Goal: Task Accomplishment & Management: Use online tool/utility

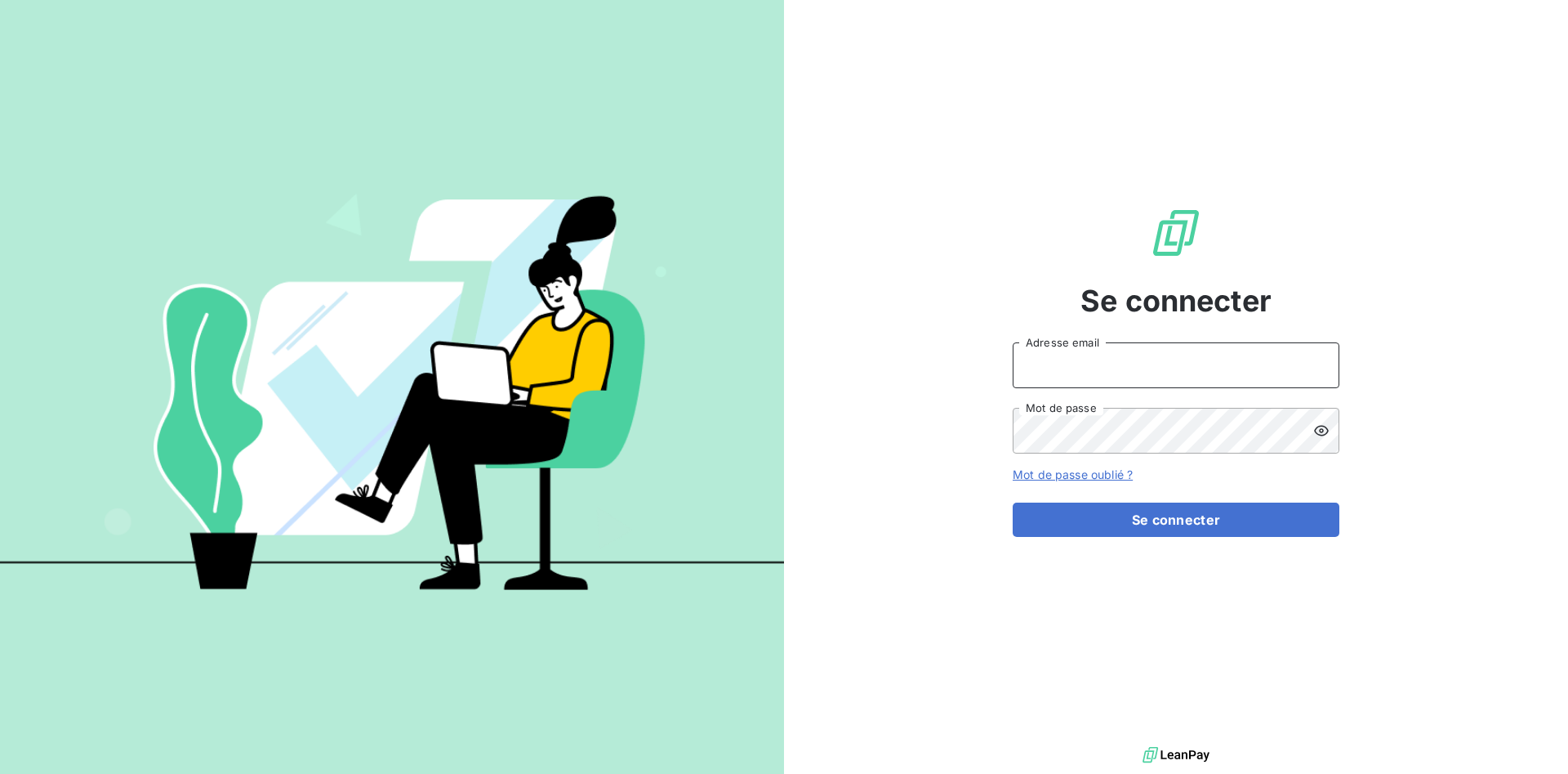
click at [1071, 361] on input "Adresse email" at bounding box center [1175, 365] width 327 height 46
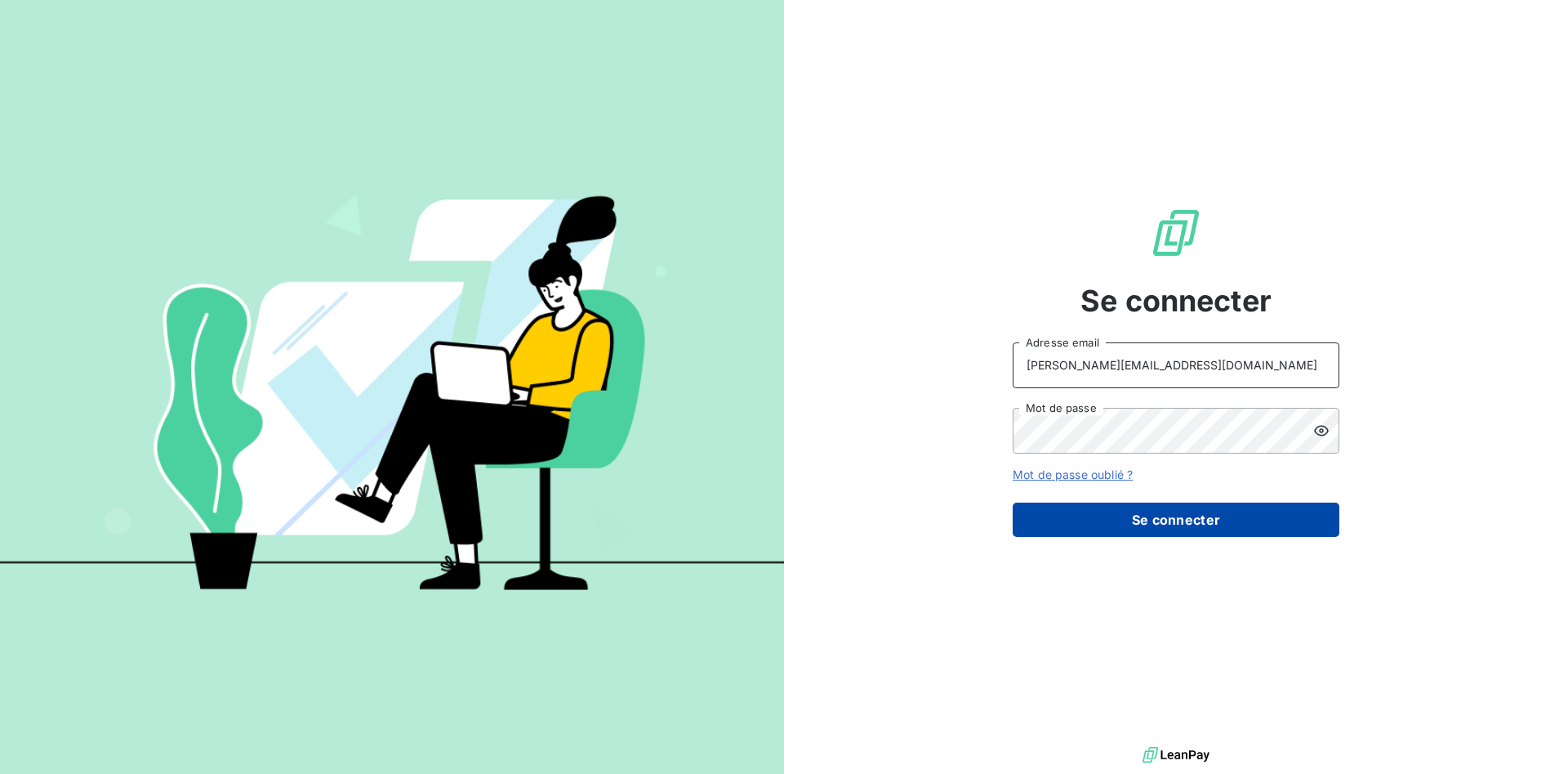
type input "[PERSON_NAME][EMAIL_ADDRESS][DOMAIN_NAME]"
click at [1164, 532] on button "Se connecter" at bounding box center [1175, 519] width 327 height 34
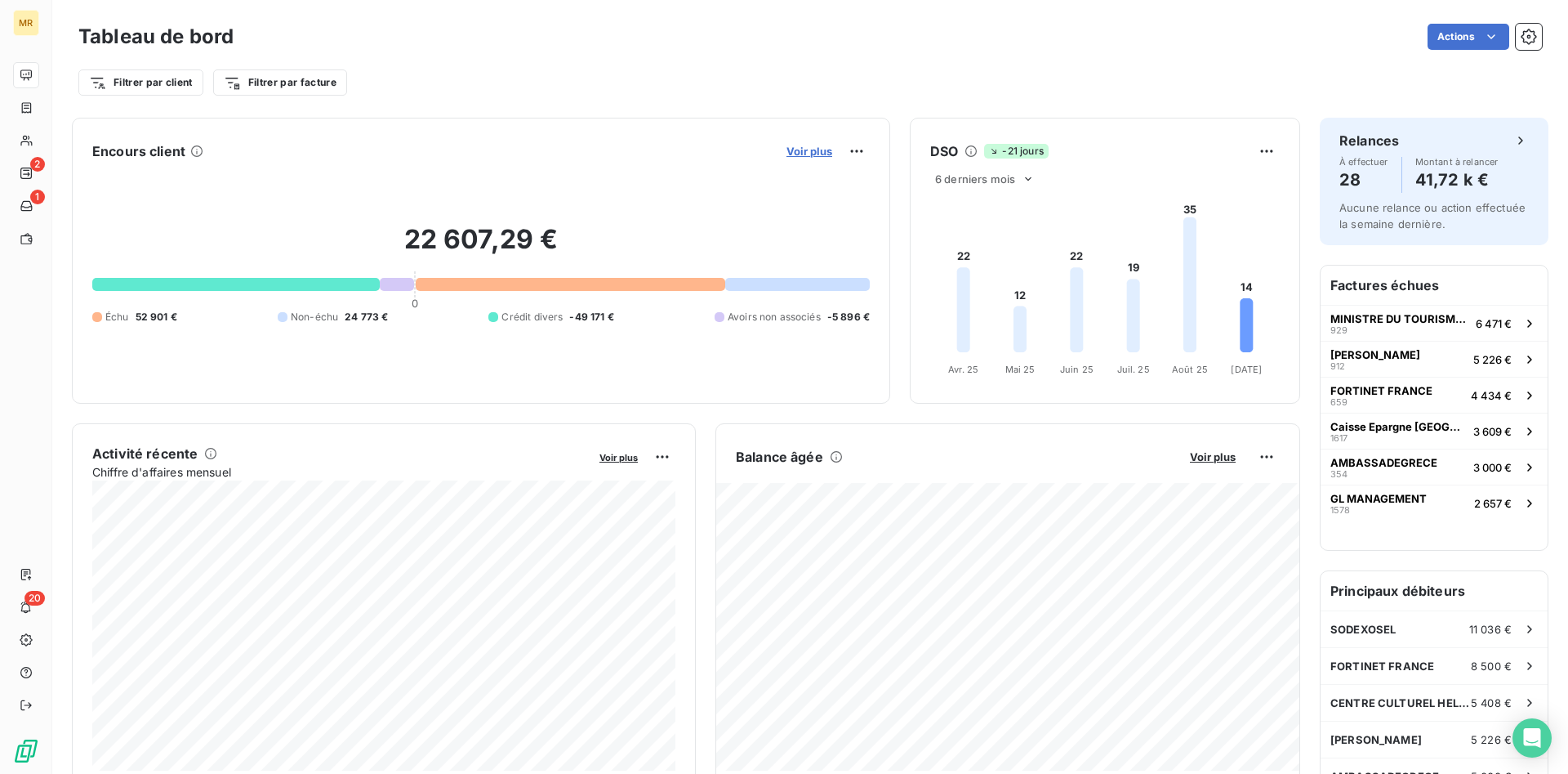
click at [803, 147] on span "Voir plus" at bounding box center [809, 150] width 46 height 13
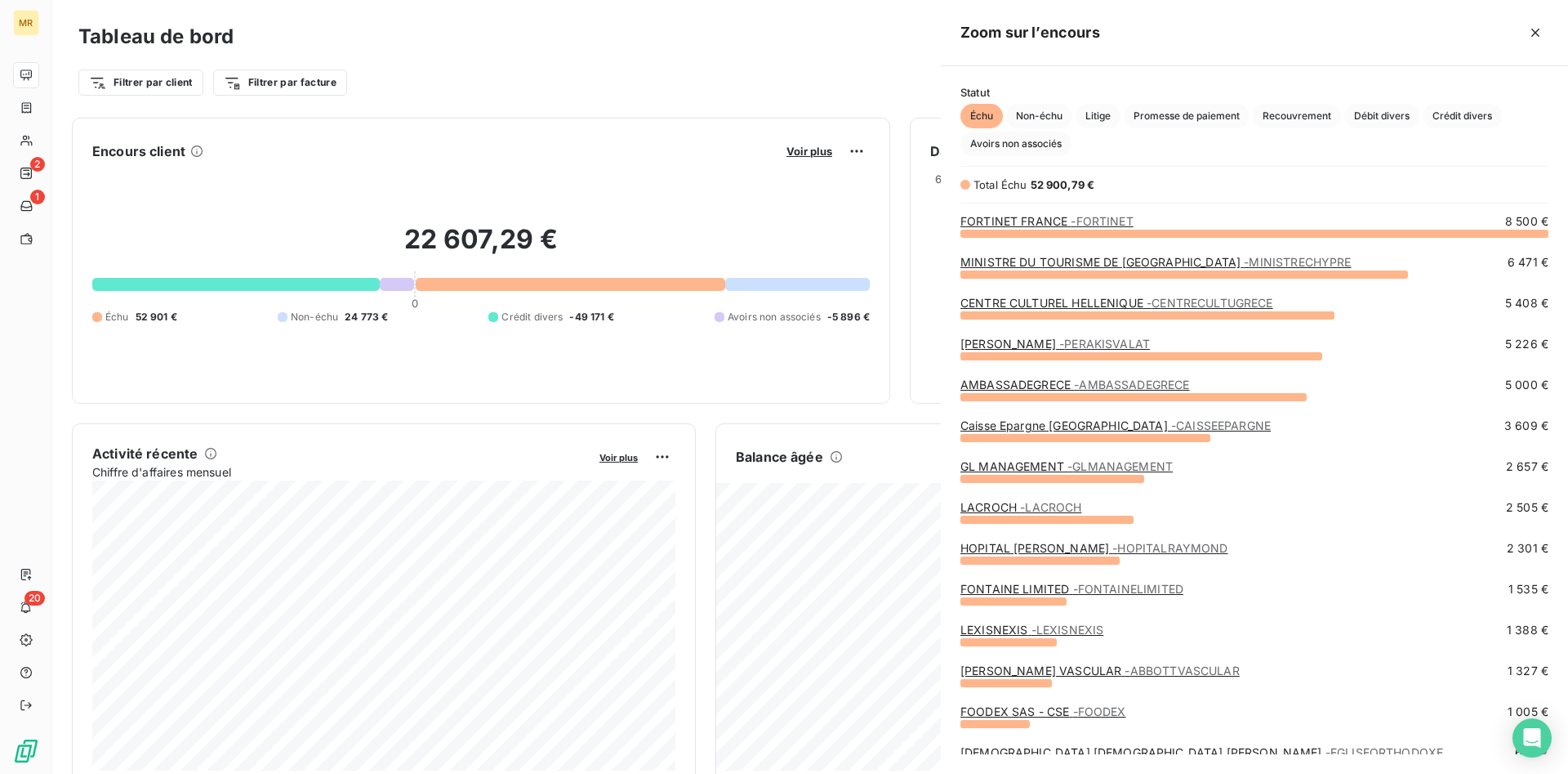
scroll to position [541, 627]
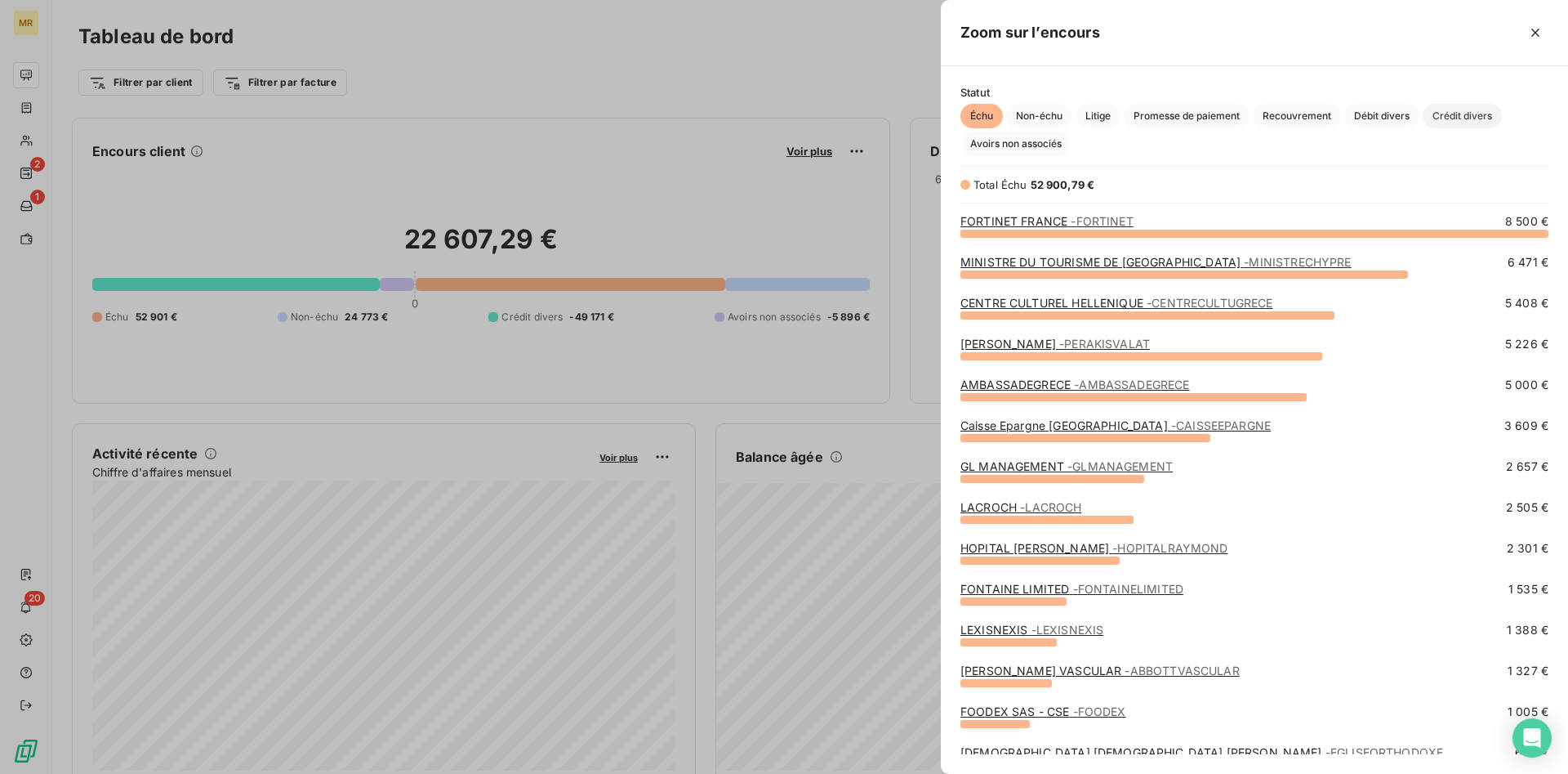
click at [1476, 115] on span "Crédit divers" at bounding box center [1461, 116] width 79 height 25
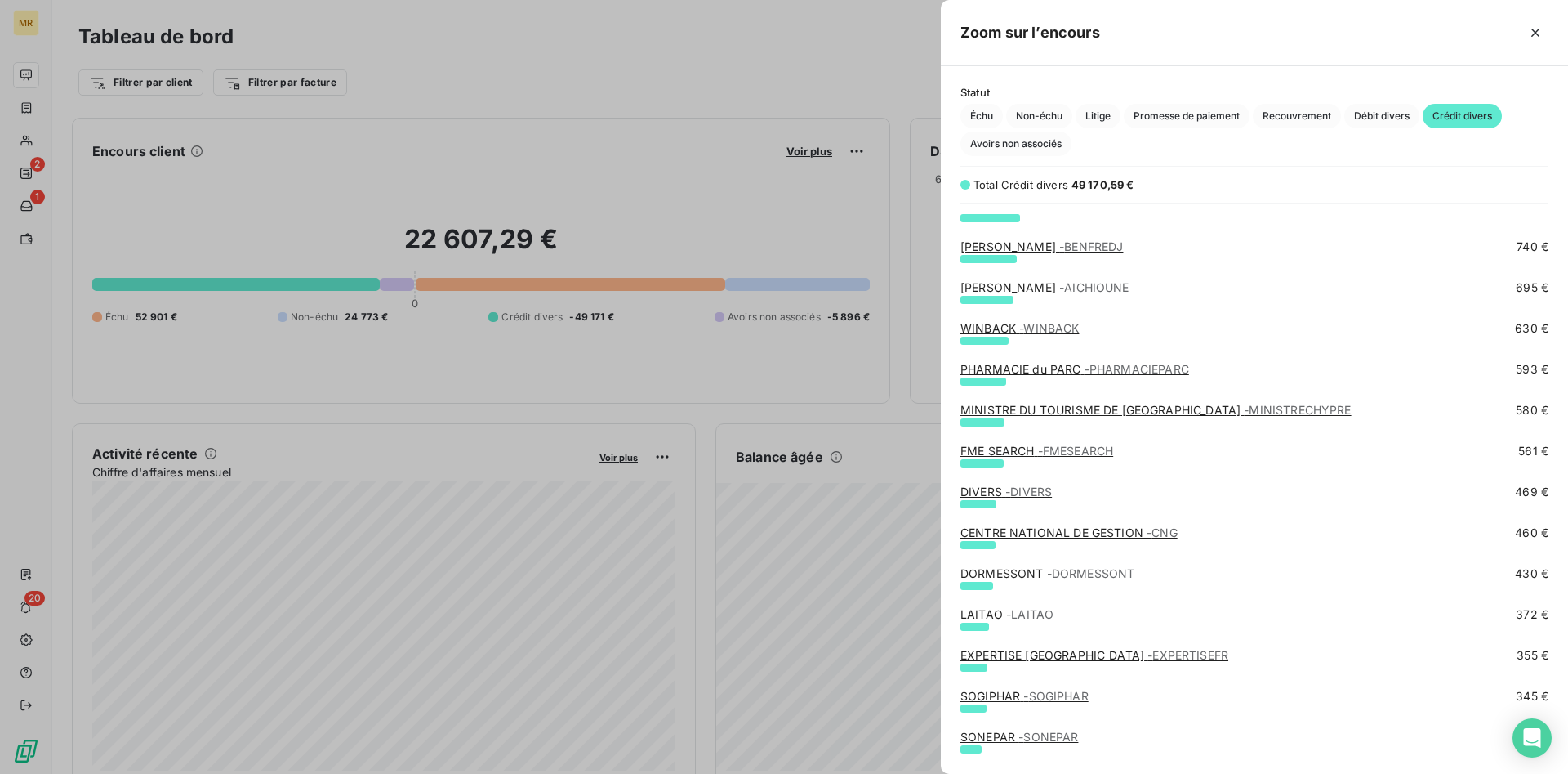
scroll to position [833, 0]
click at [984, 110] on span "Échu" at bounding box center [981, 116] width 42 height 25
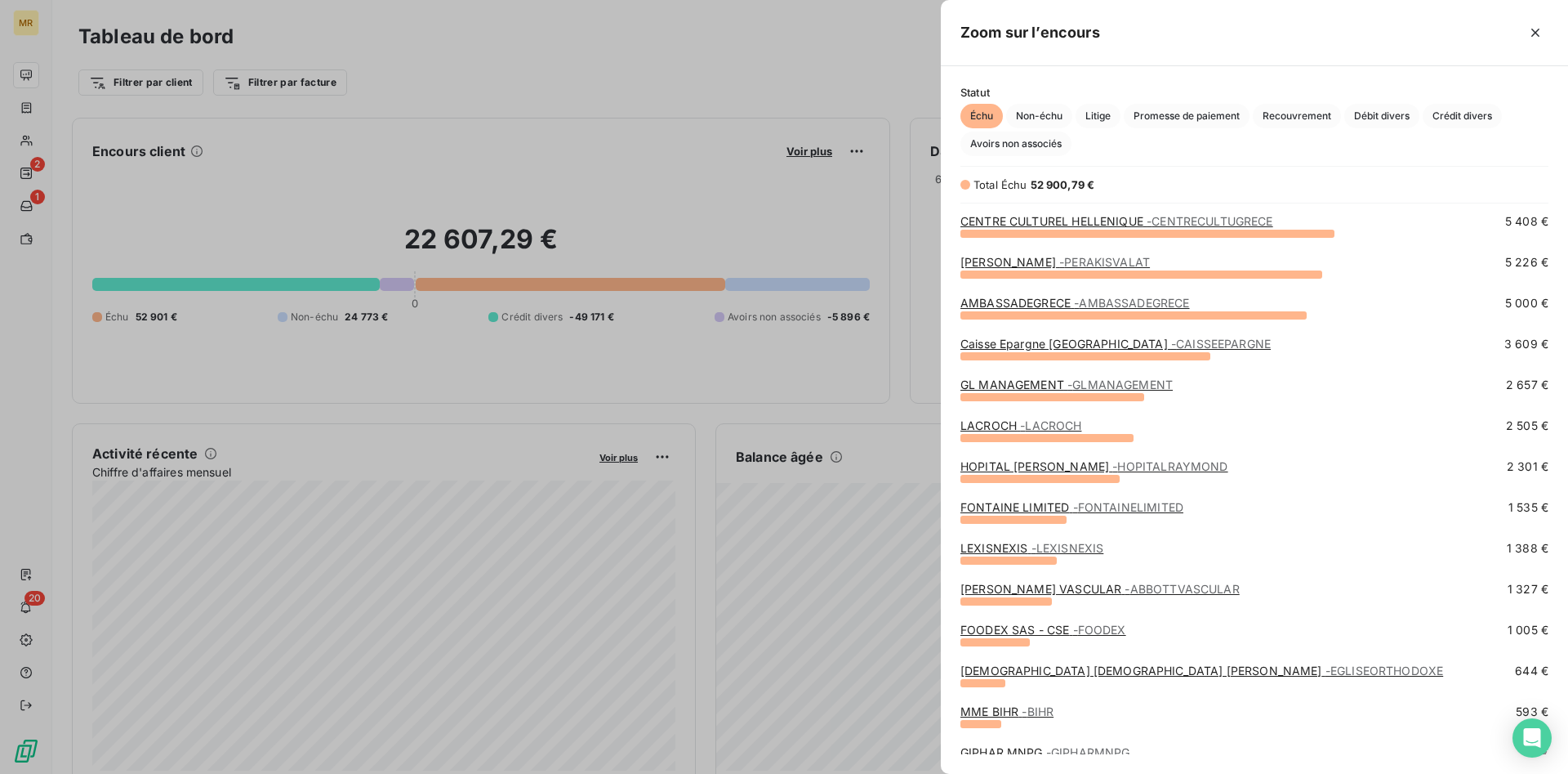
scroll to position [77, 0]
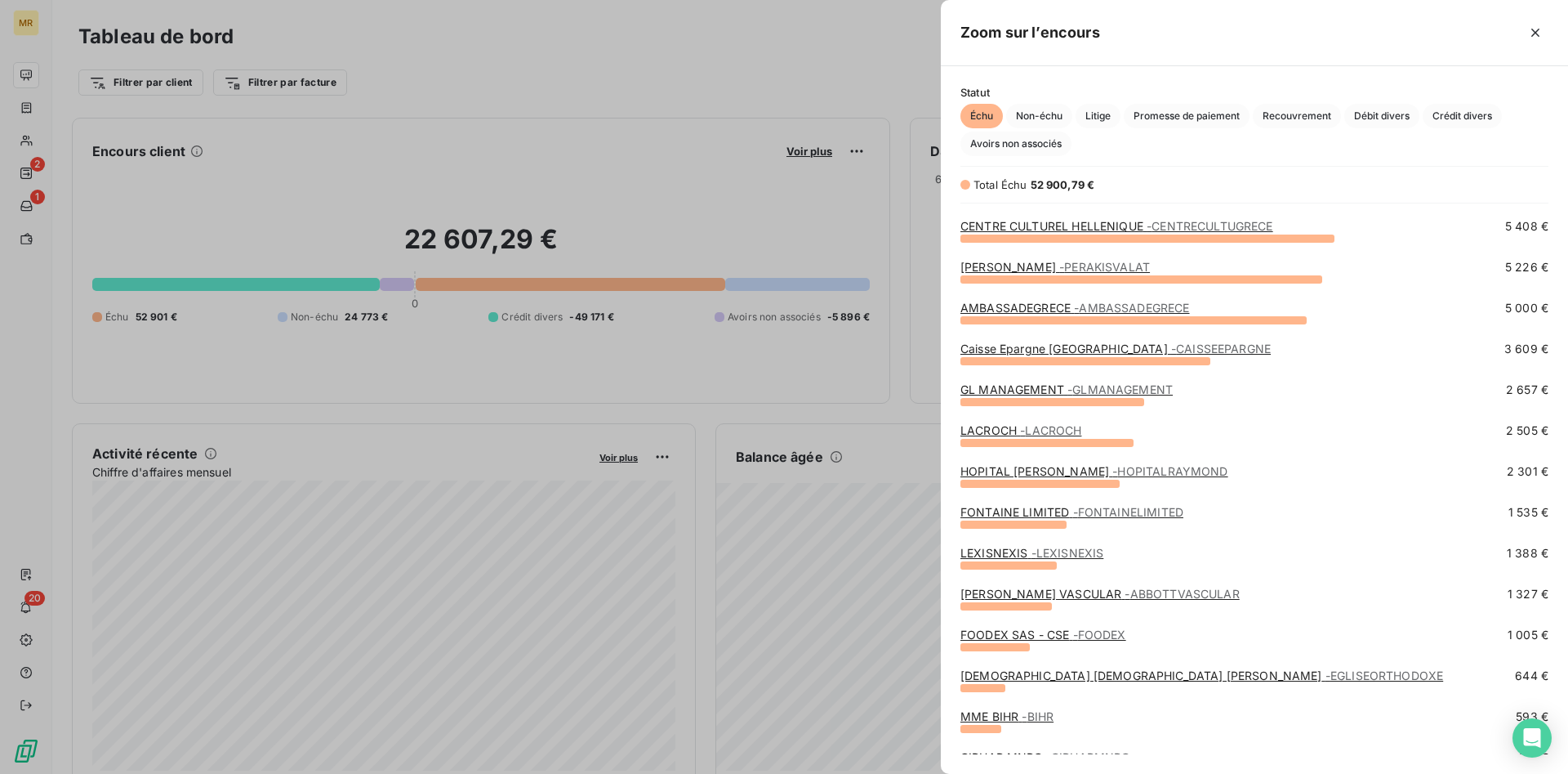
click at [1032, 432] on span "- LACROCH" at bounding box center [1050, 430] width 61 height 14
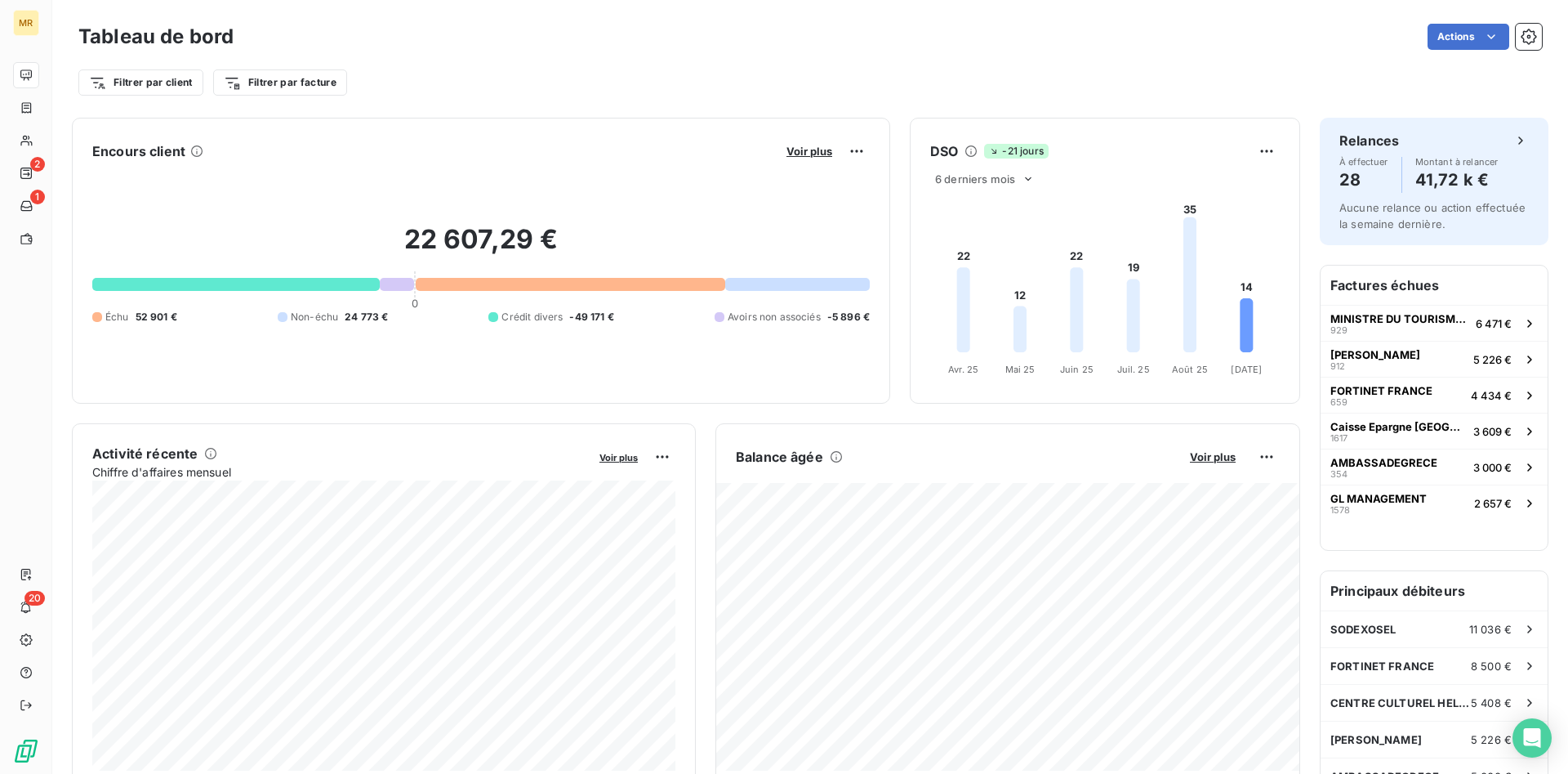
click at [810, 144] on div "Voir plus" at bounding box center [826, 151] width 88 height 26
click at [810, 144] on span "Voir plus" at bounding box center [809, 150] width 46 height 13
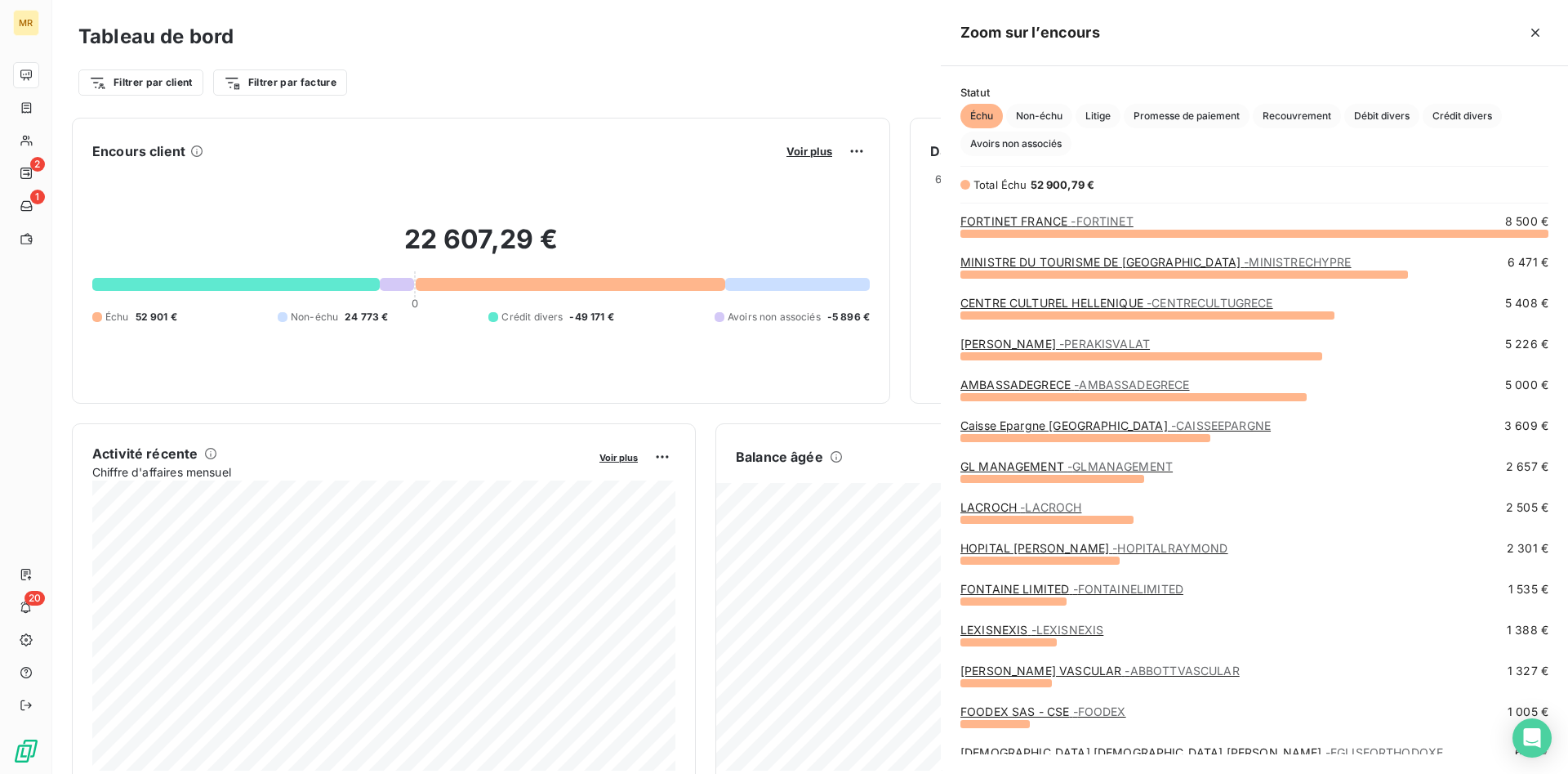
scroll to position [541, 627]
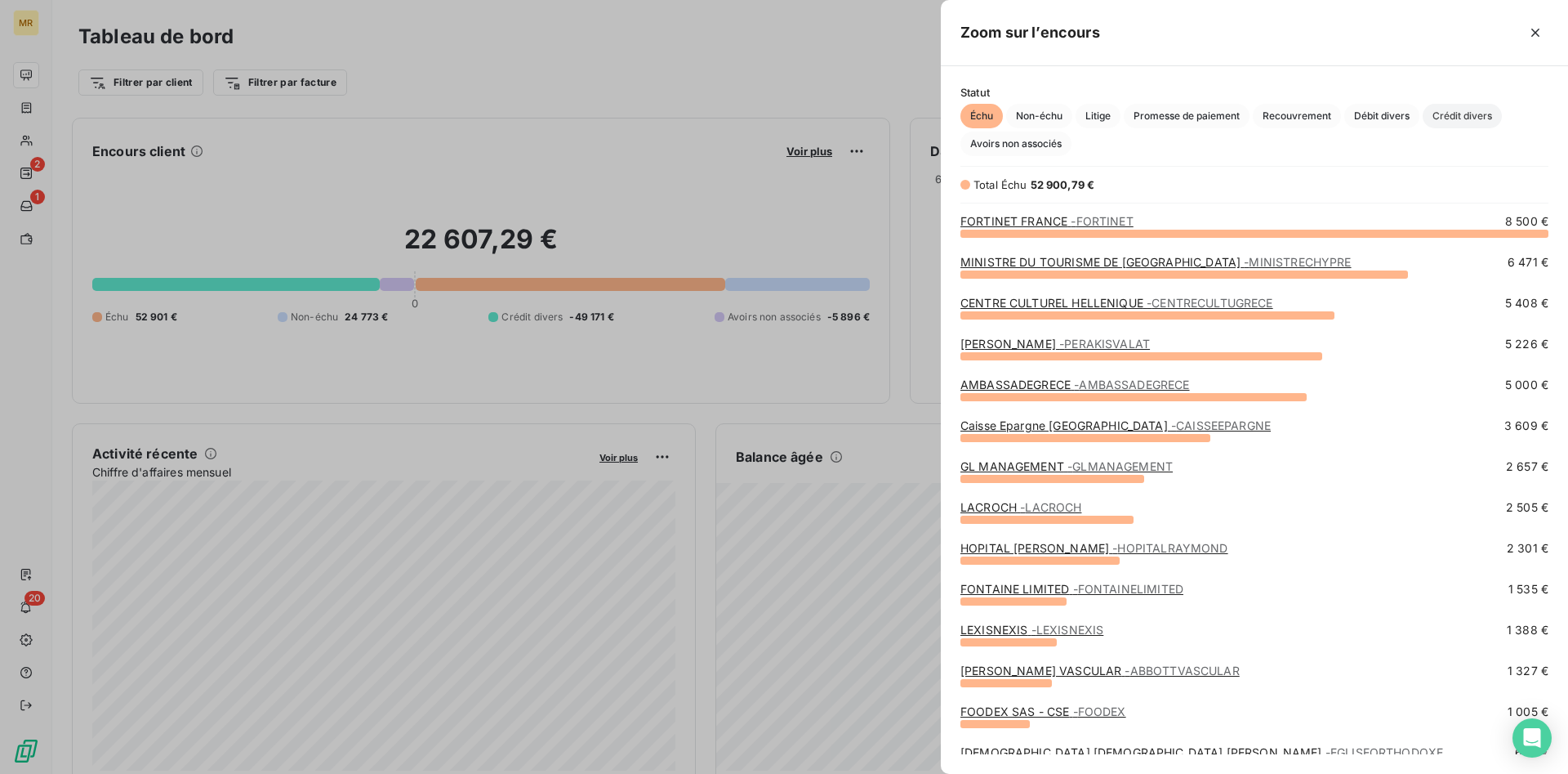
click at [1461, 116] on span "Crédit divers" at bounding box center [1461, 116] width 79 height 25
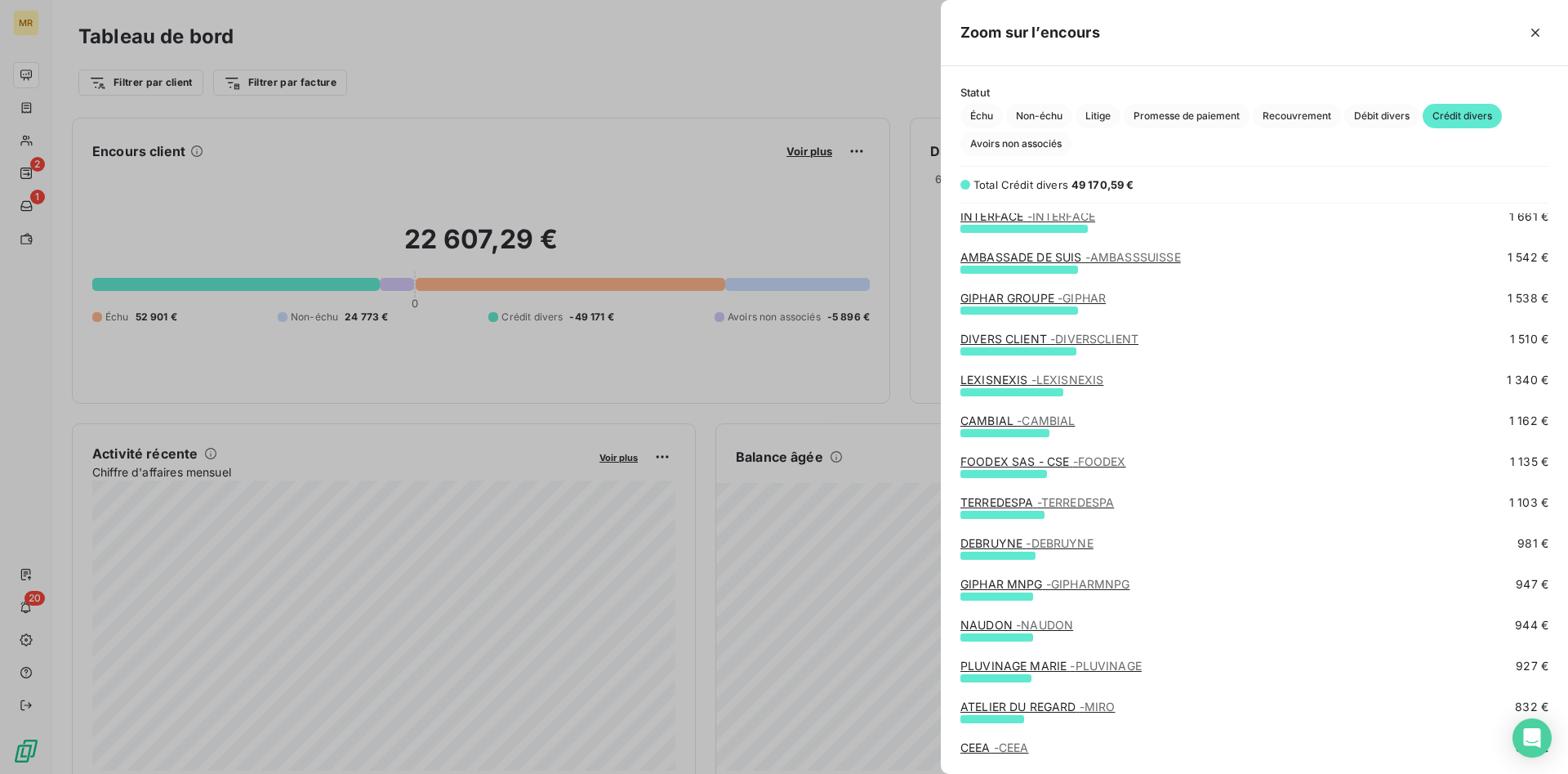
scroll to position [0, 0]
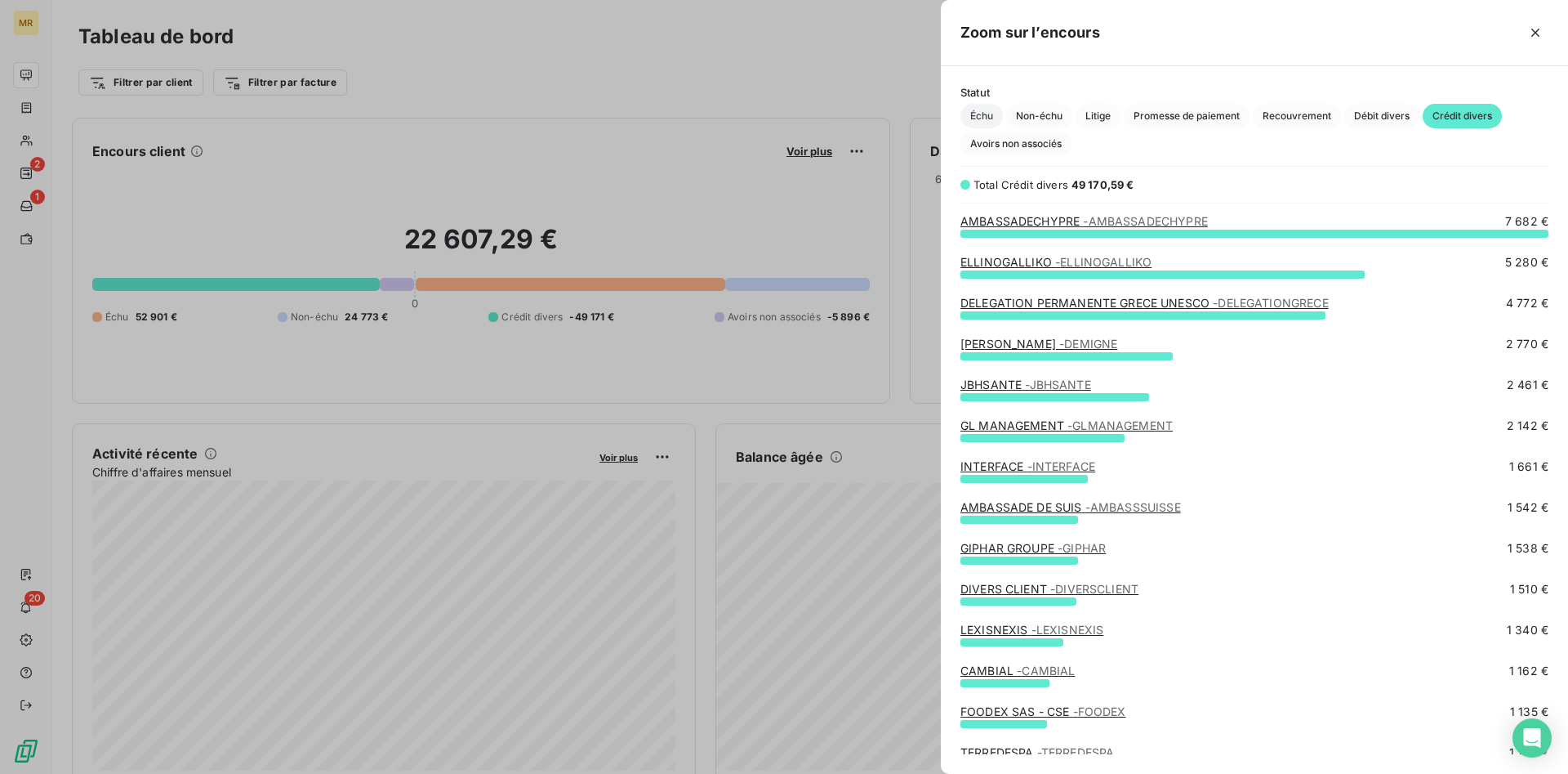
click at [983, 112] on span "Échu" at bounding box center [981, 116] width 42 height 25
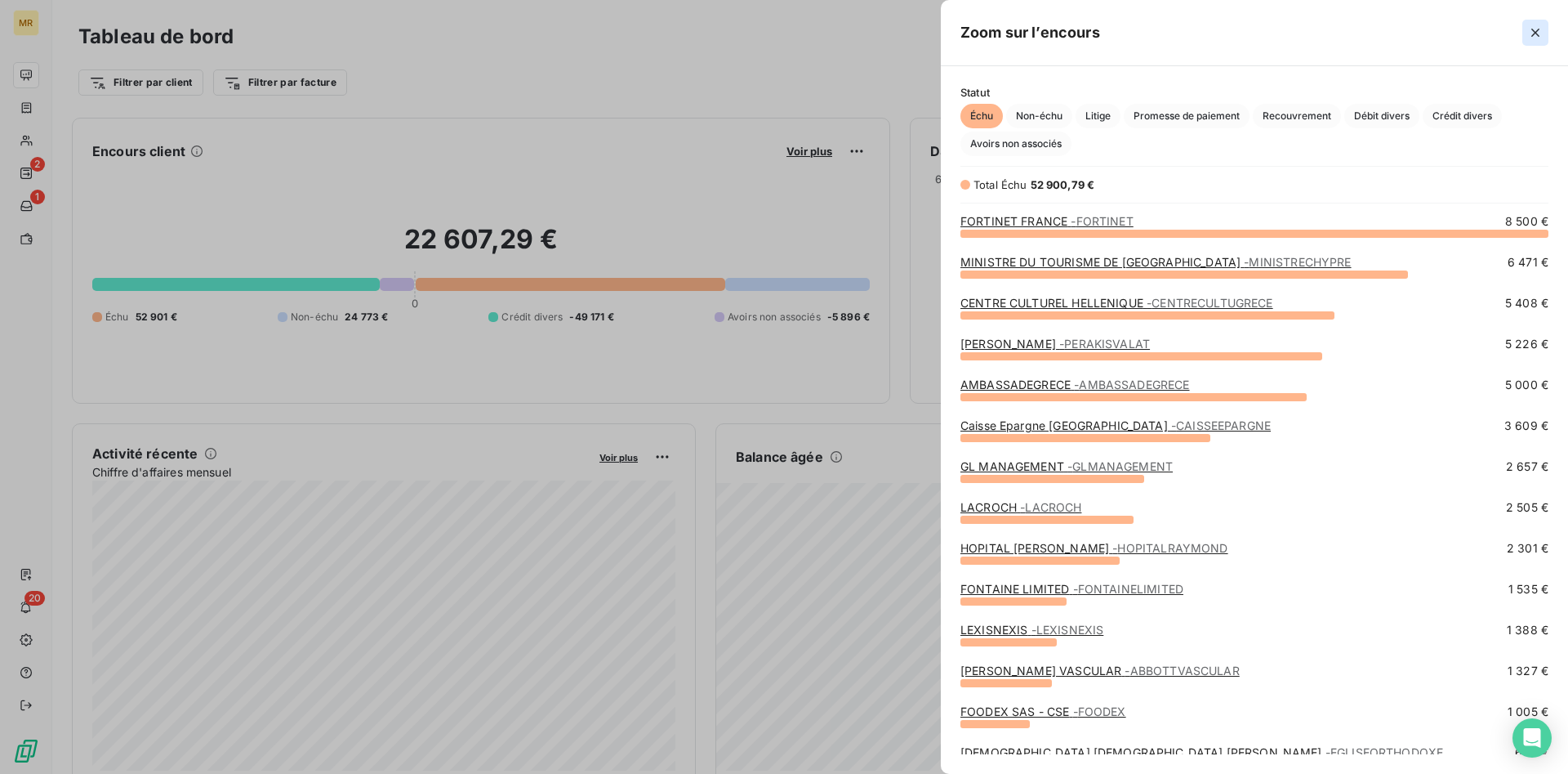
click at [1535, 32] on icon "button" at bounding box center [1535, 32] width 8 height 8
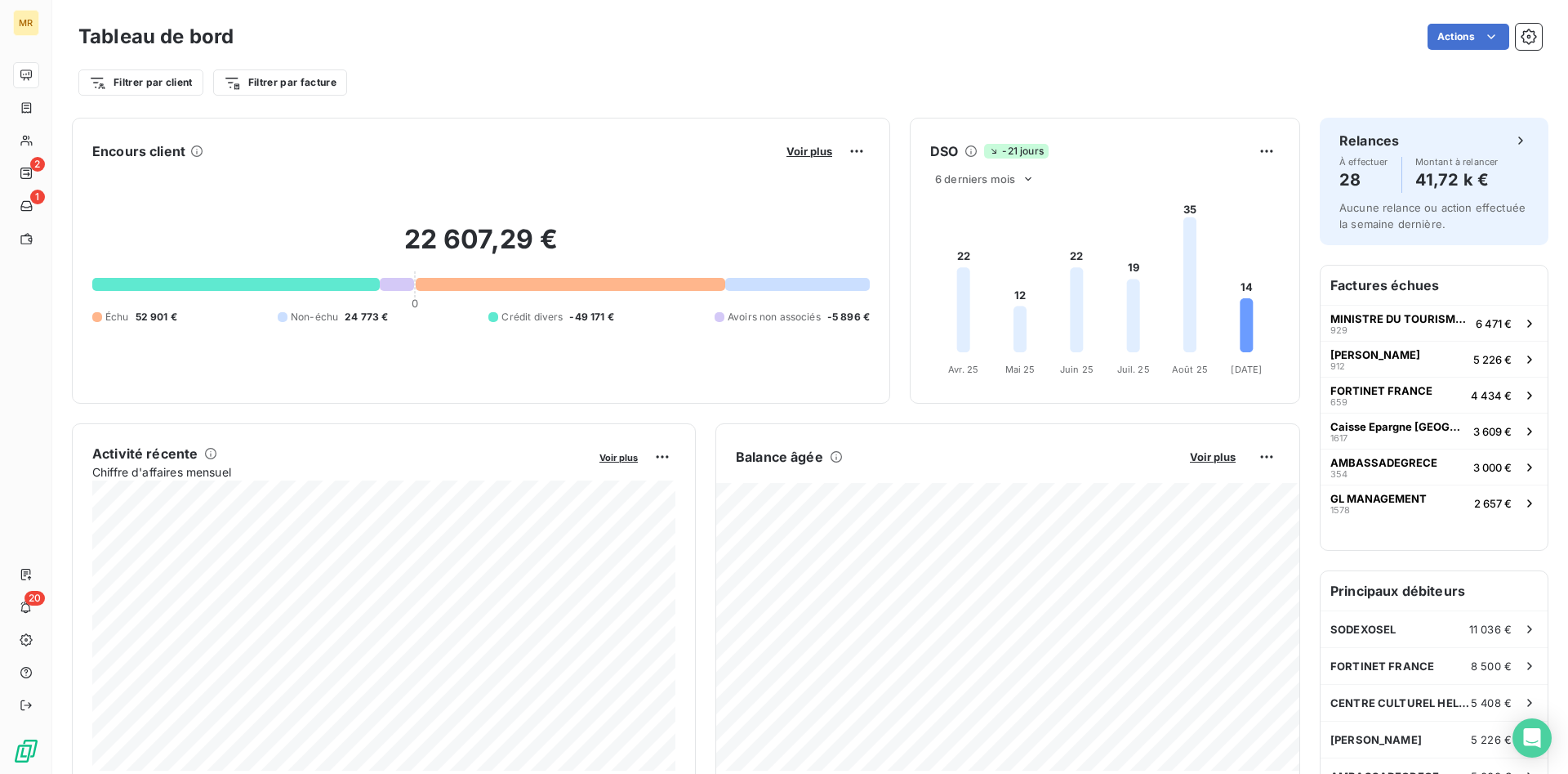
click at [563, 86] on div "Filtrer par client Filtrer par facture" at bounding box center [810, 82] width 1463 height 31
click at [800, 152] on span "Voir plus" at bounding box center [809, 150] width 46 height 13
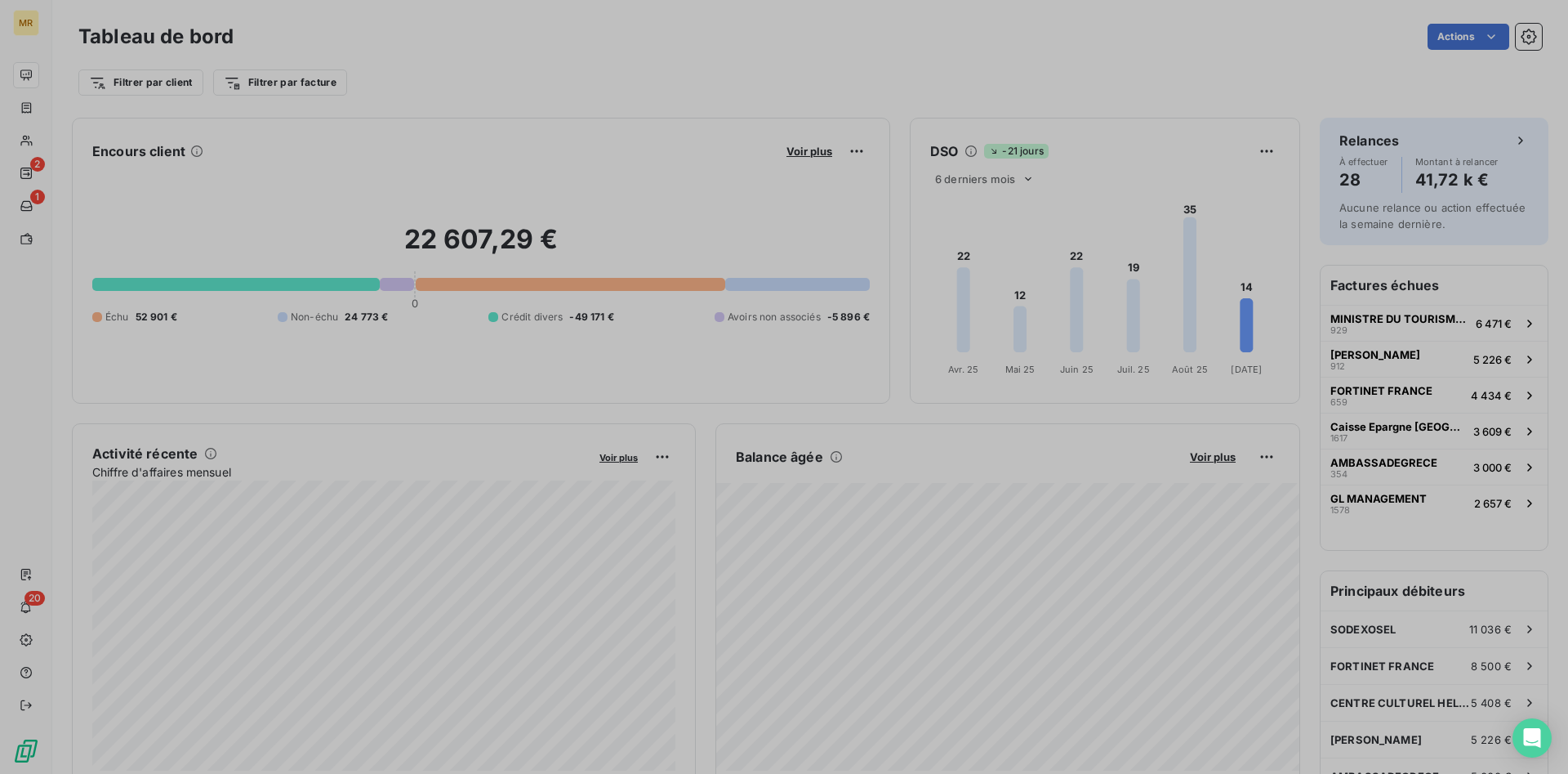
scroll to position [774, 627]
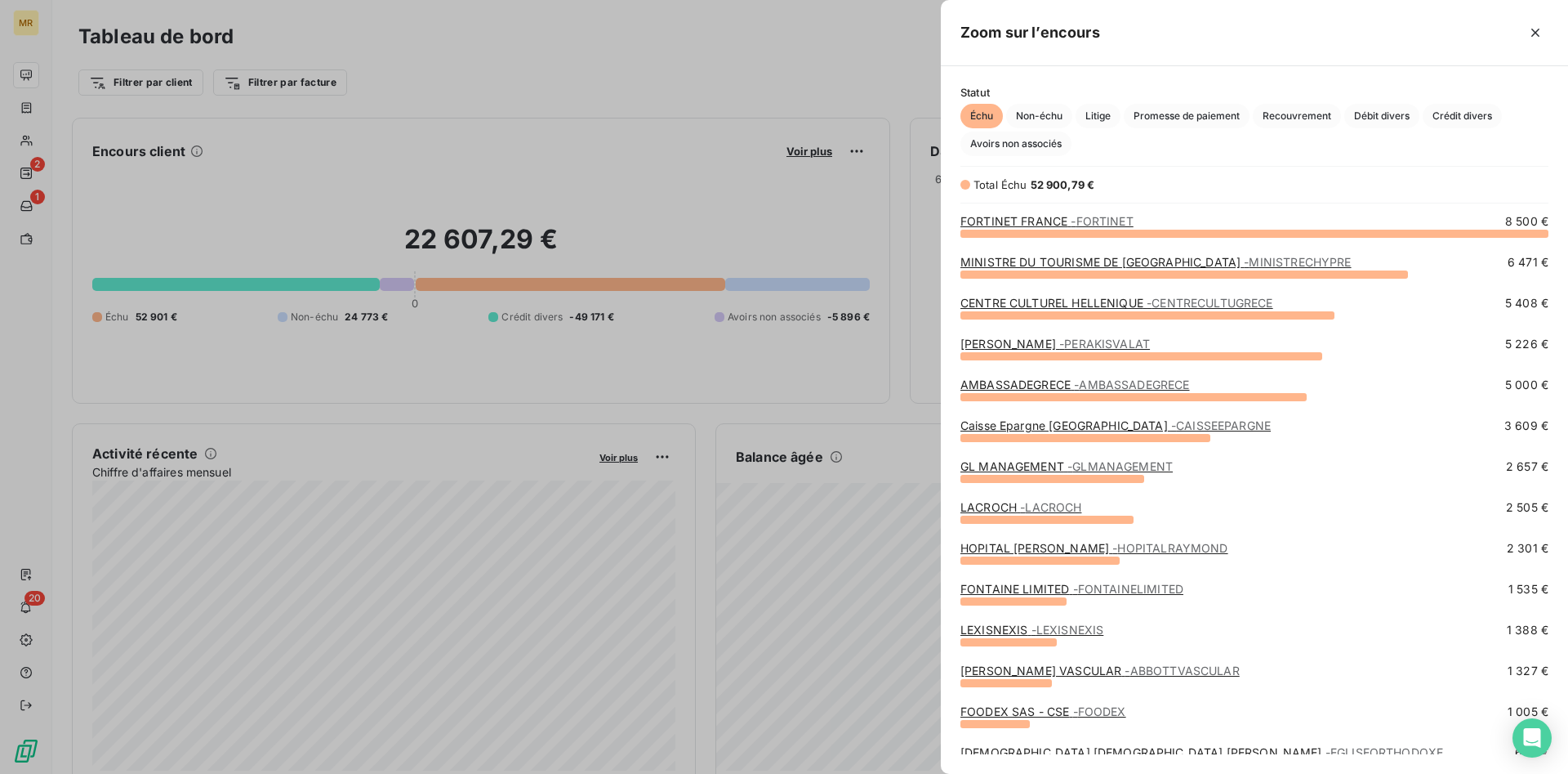
click at [729, 63] on div at bounding box center [784, 387] width 1568 height 774
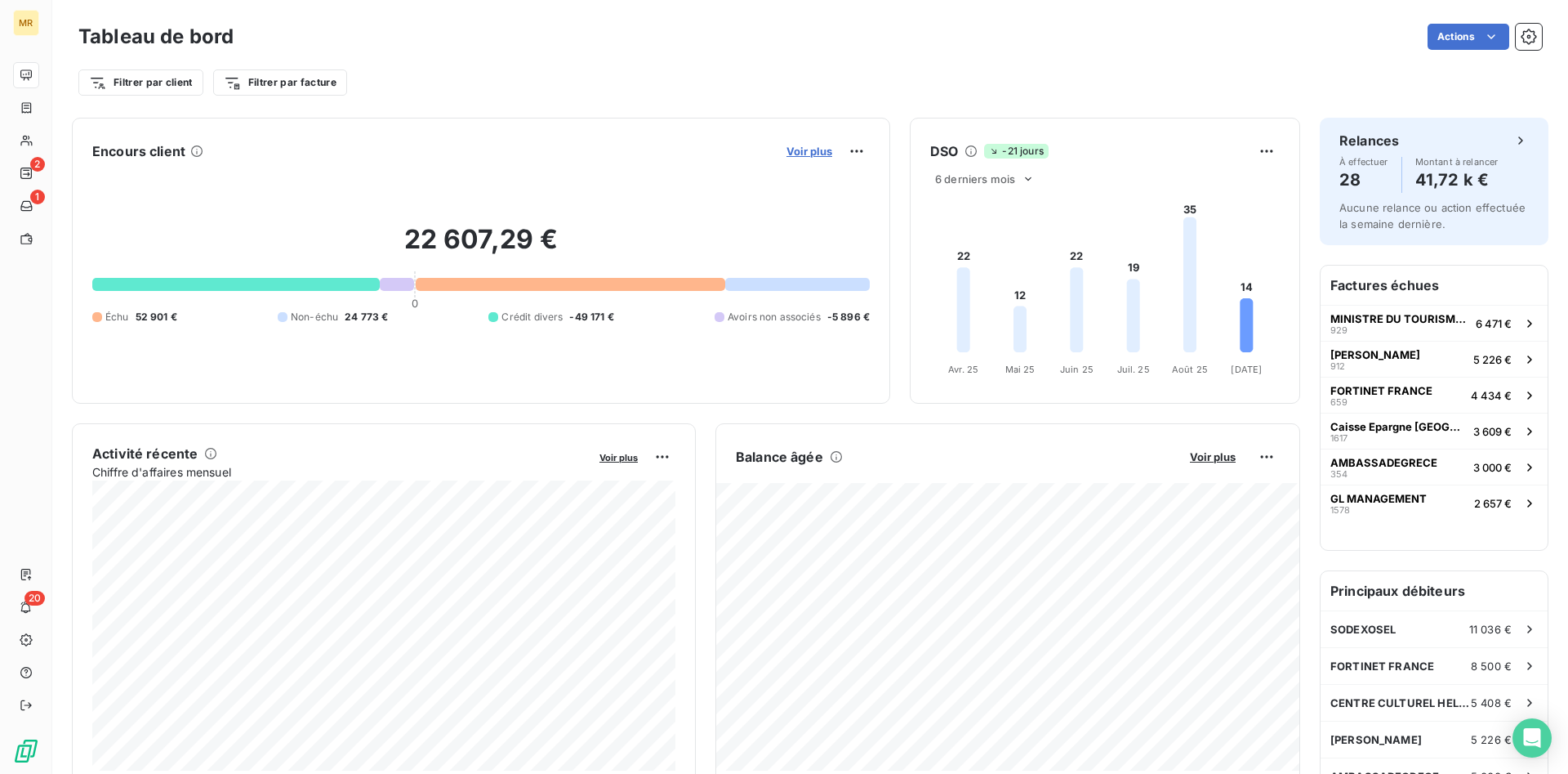
click at [812, 150] on span "Voir plus" at bounding box center [809, 150] width 46 height 13
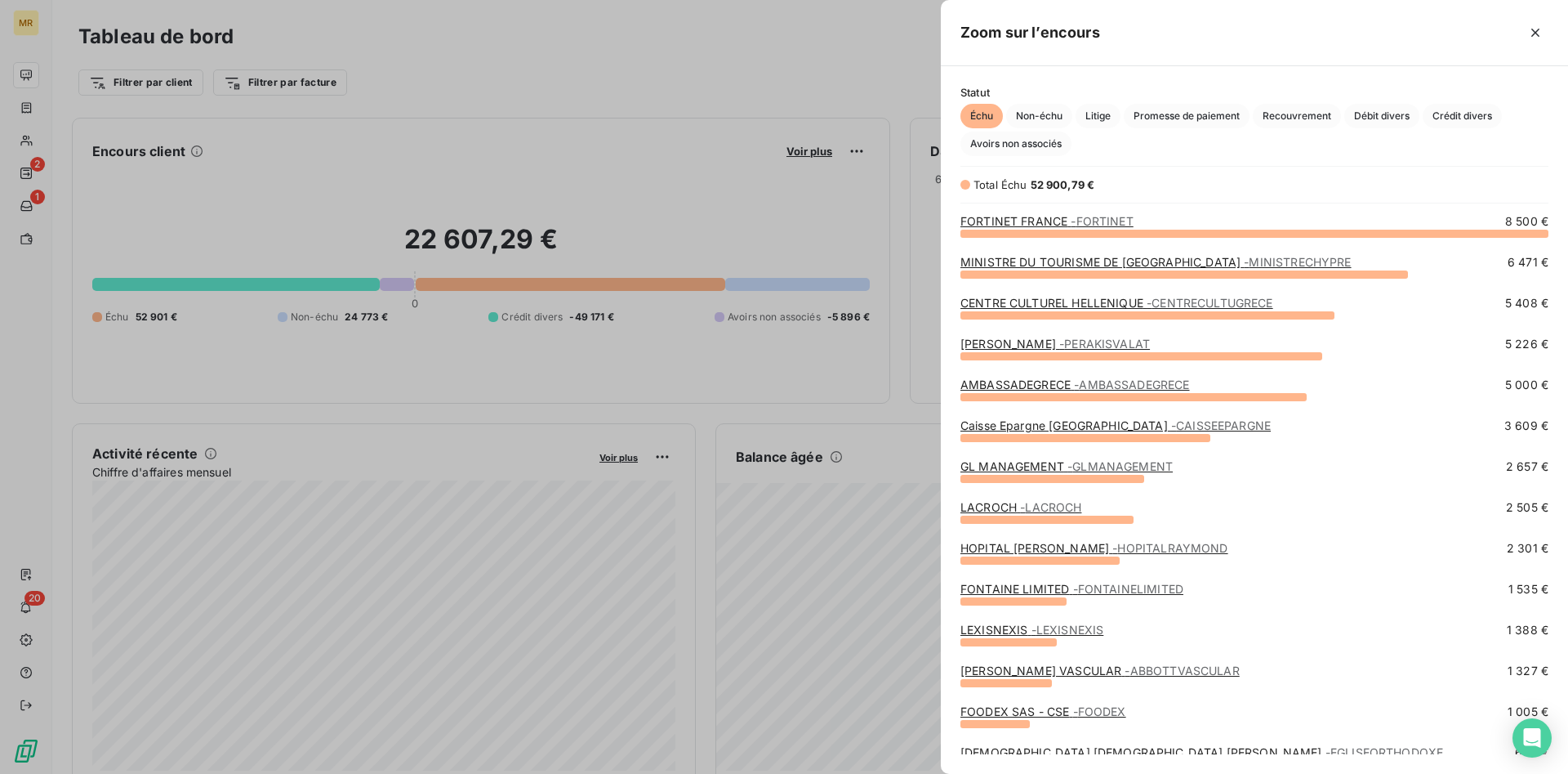
click at [701, 197] on div at bounding box center [784, 387] width 1568 height 774
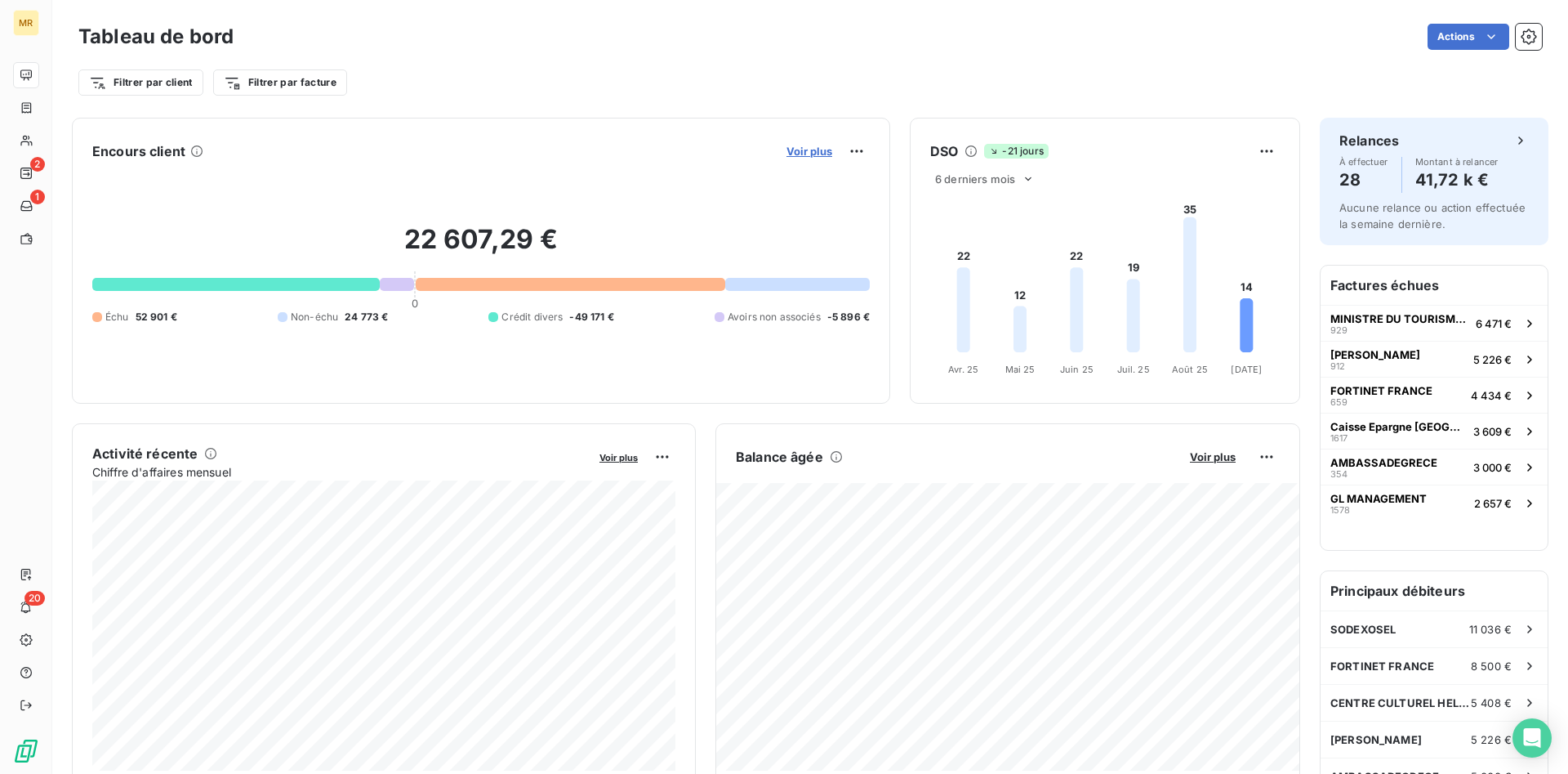
click at [797, 150] on span "Voir plus" at bounding box center [809, 150] width 46 height 13
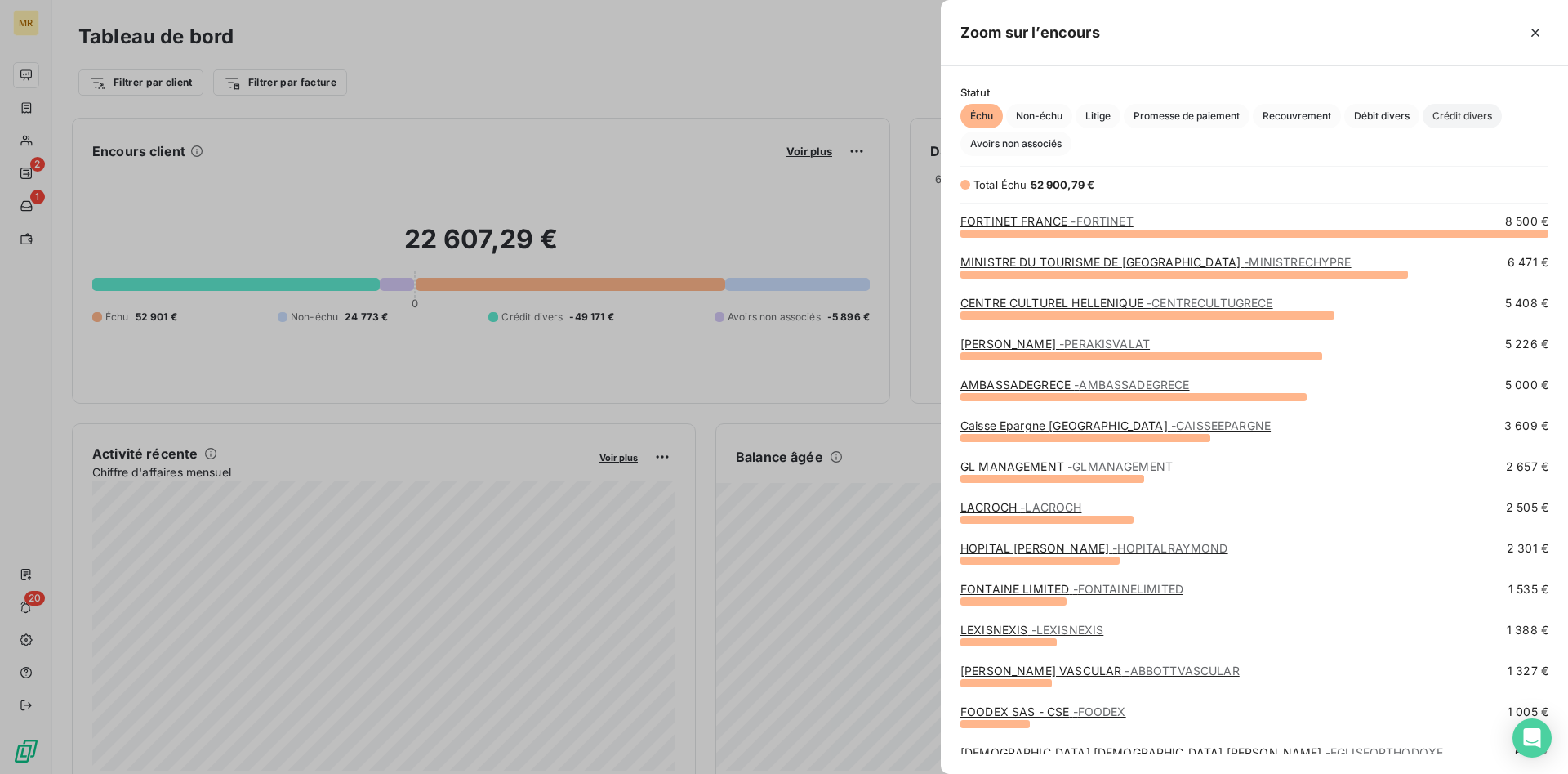
click at [1446, 115] on span "Crédit divers" at bounding box center [1461, 116] width 79 height 25
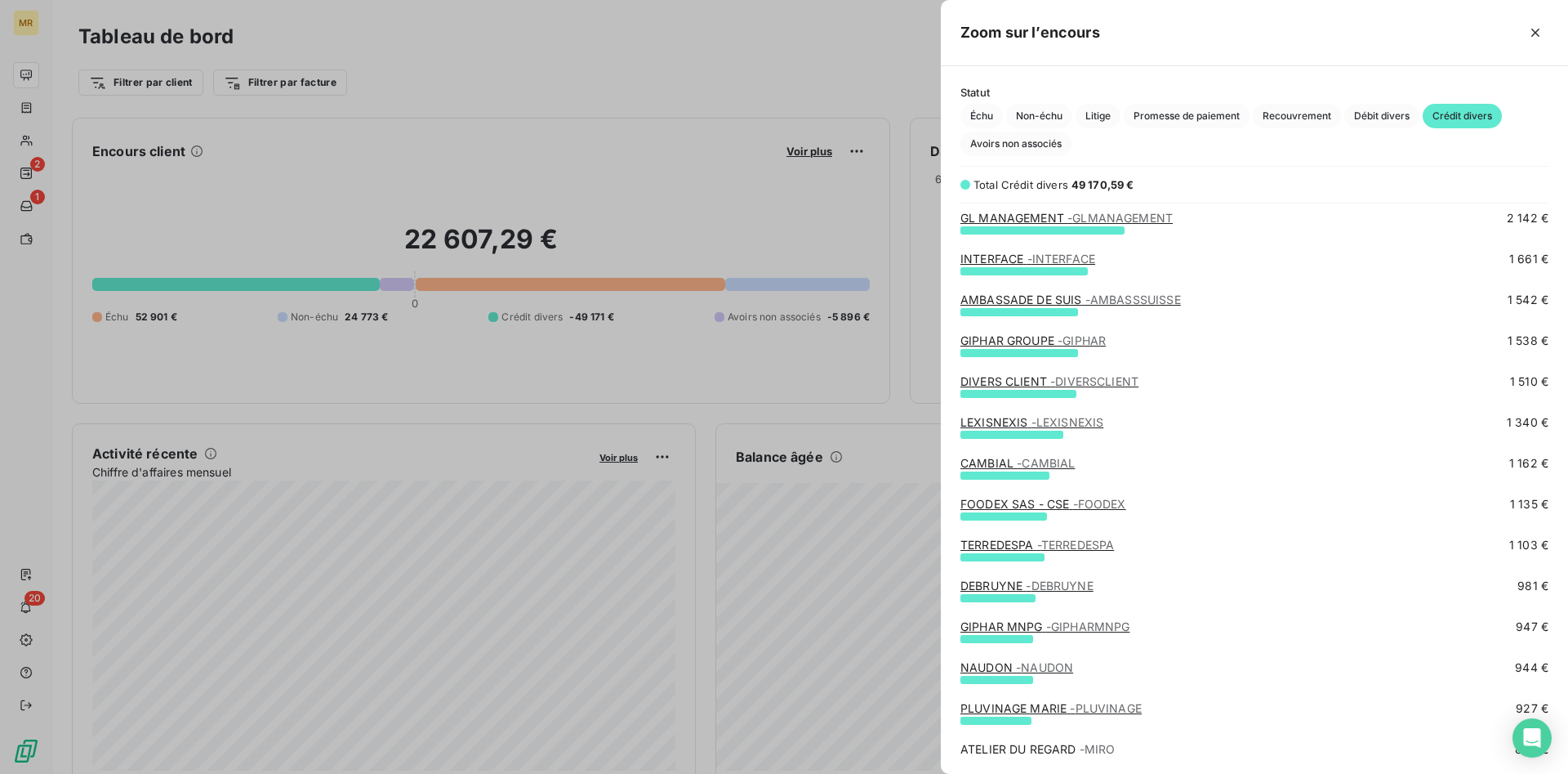
scroll to position [197, 0]
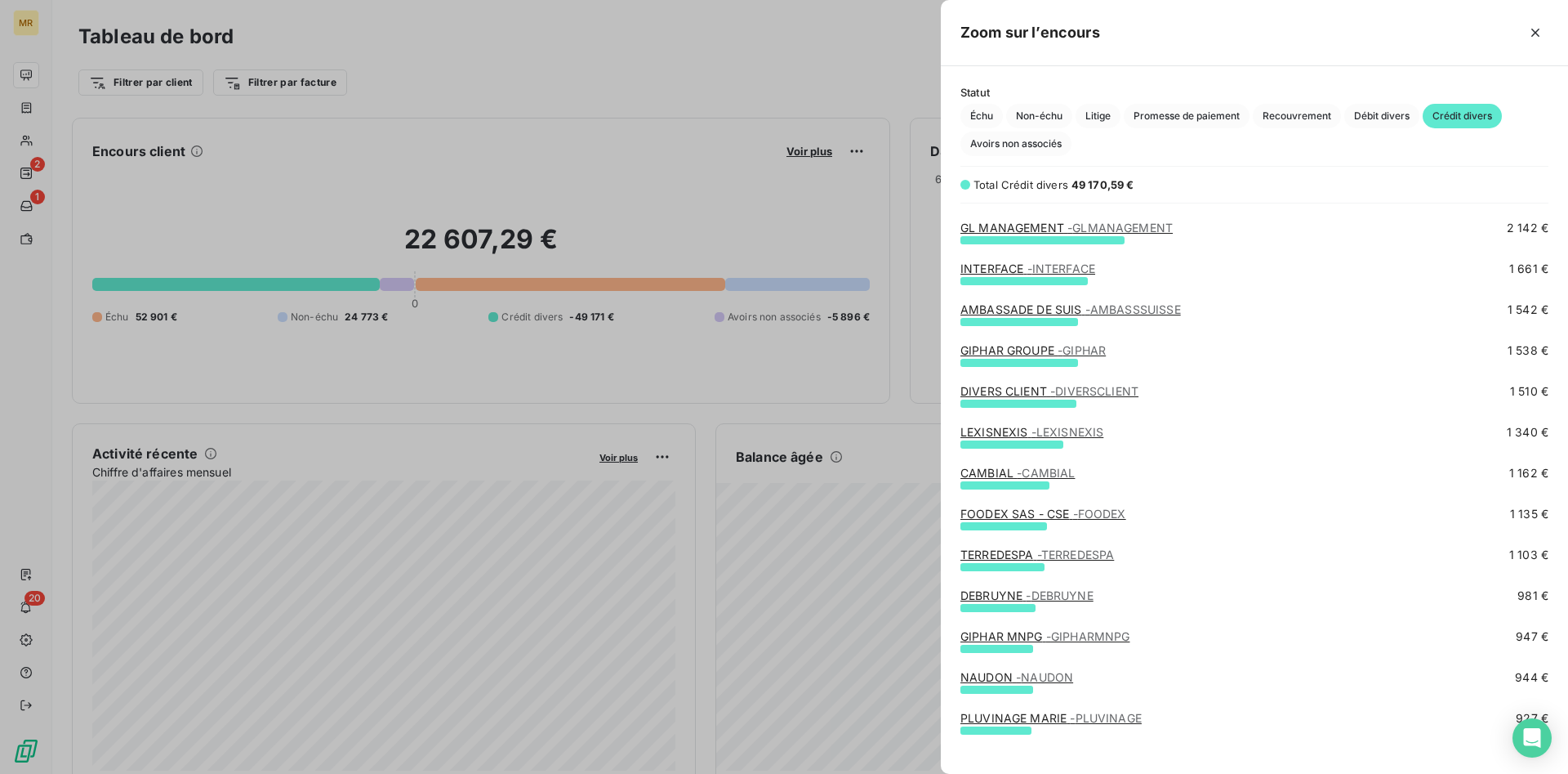
click at [1087, 390] on span "- DIVERSCLIENT" at bounding box center [1094, 390] width 88 height 14
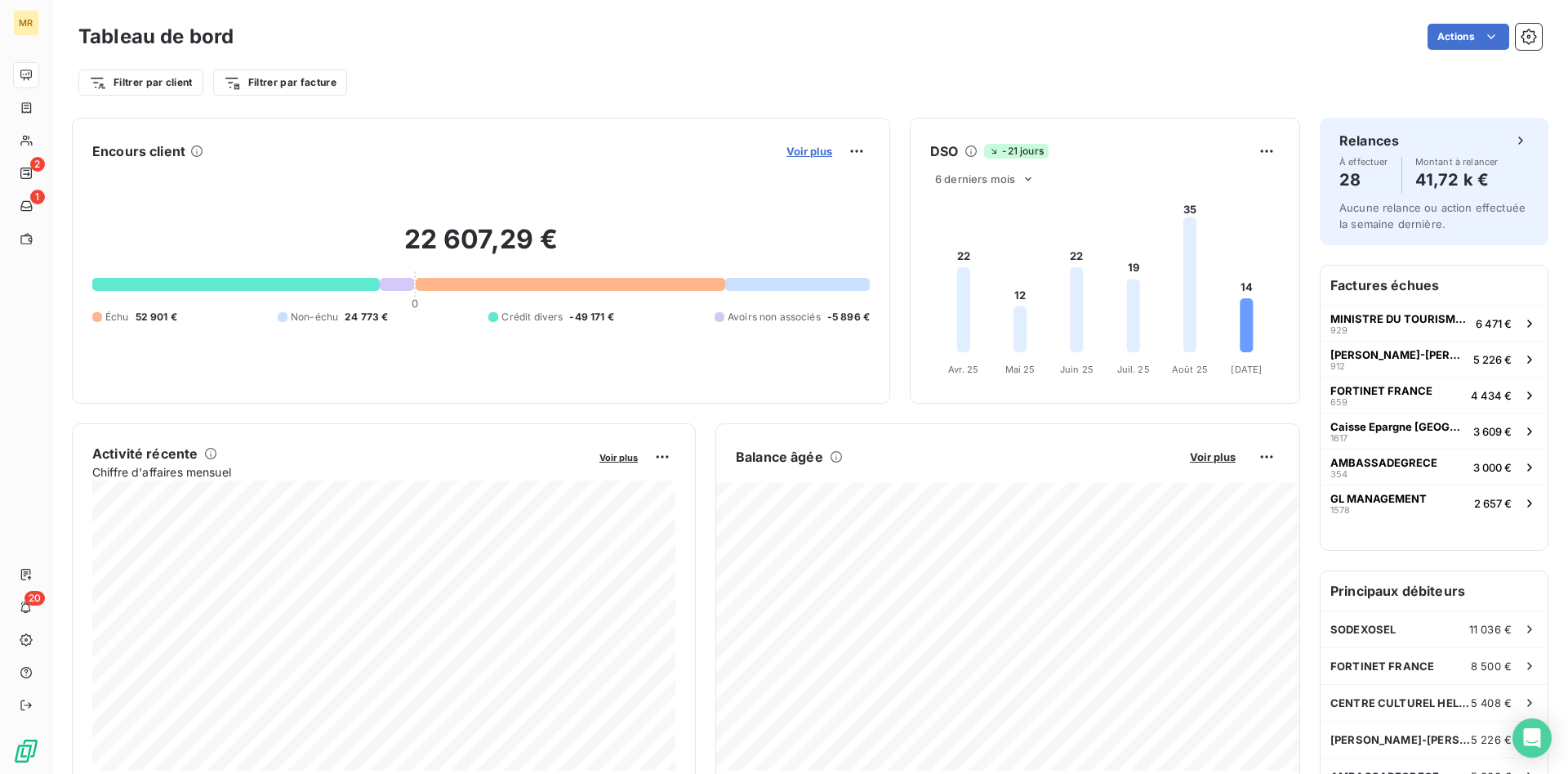
click at [817, 149] on span "Voir plus" at bounding box center [809, 150] width 46 height 13
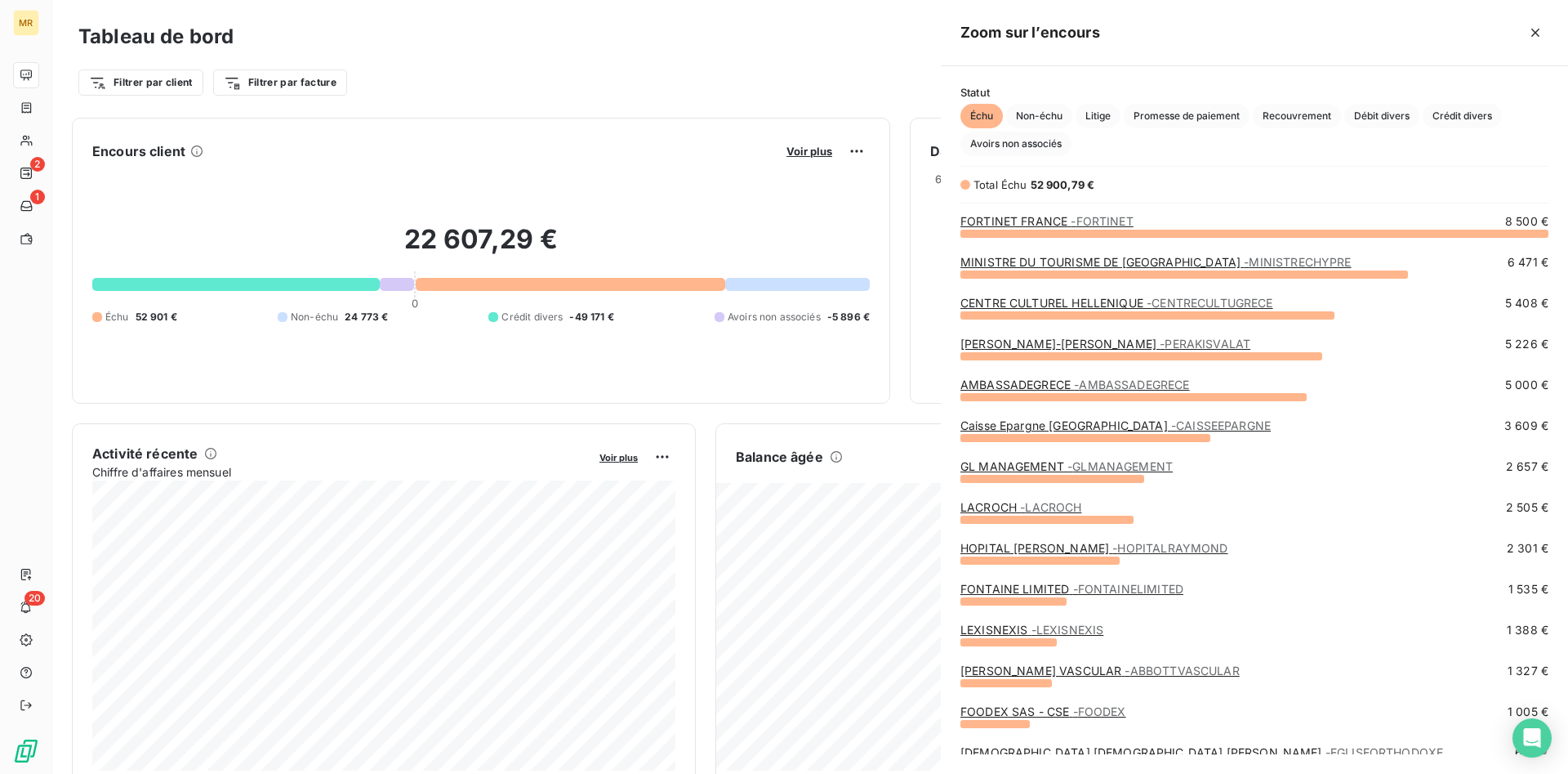
scroll to position [541, 627]
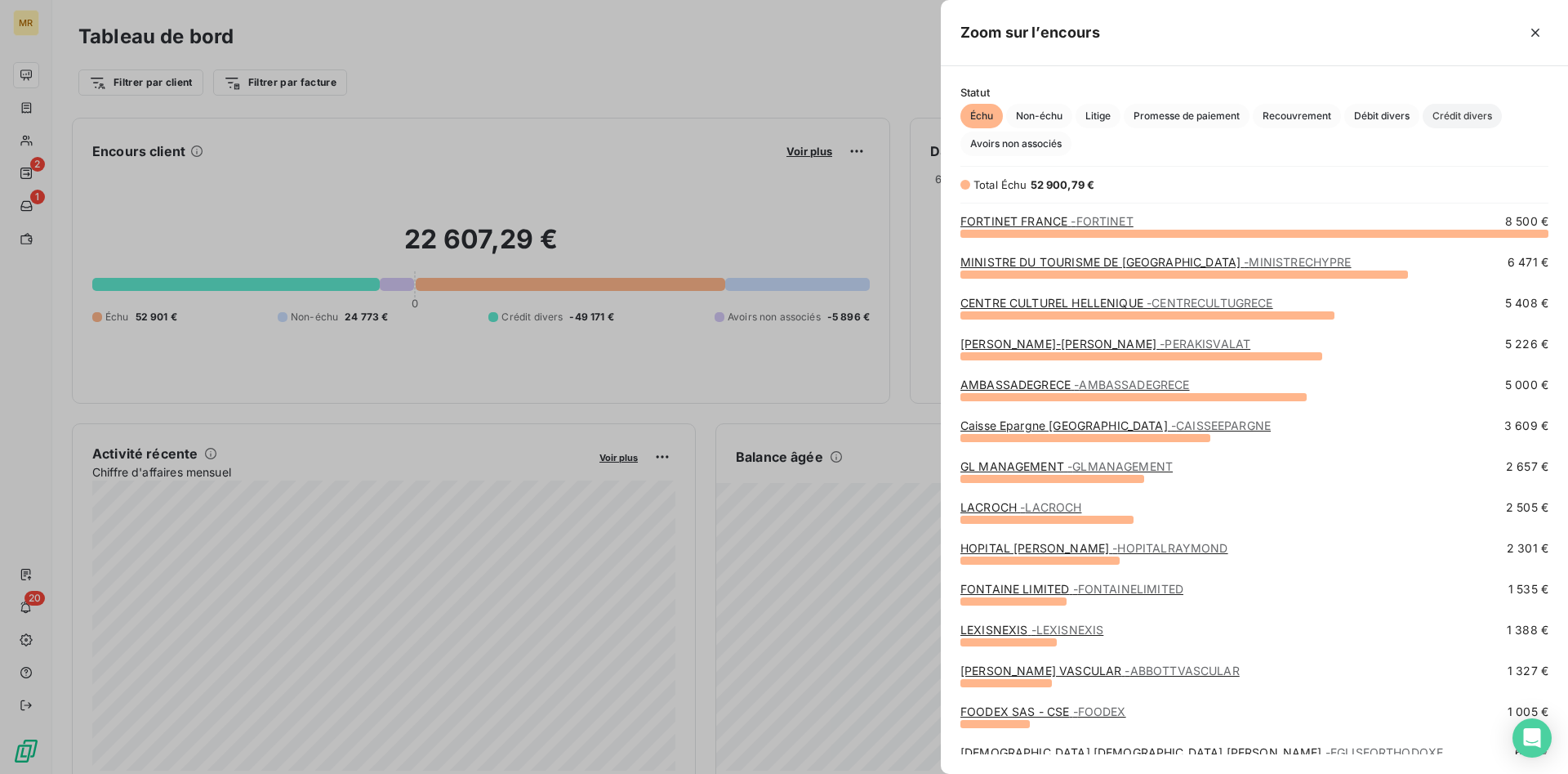
click at [1458, 113] on span "Crédit divers" at bounding box center [1461, 116] width 79 height 25
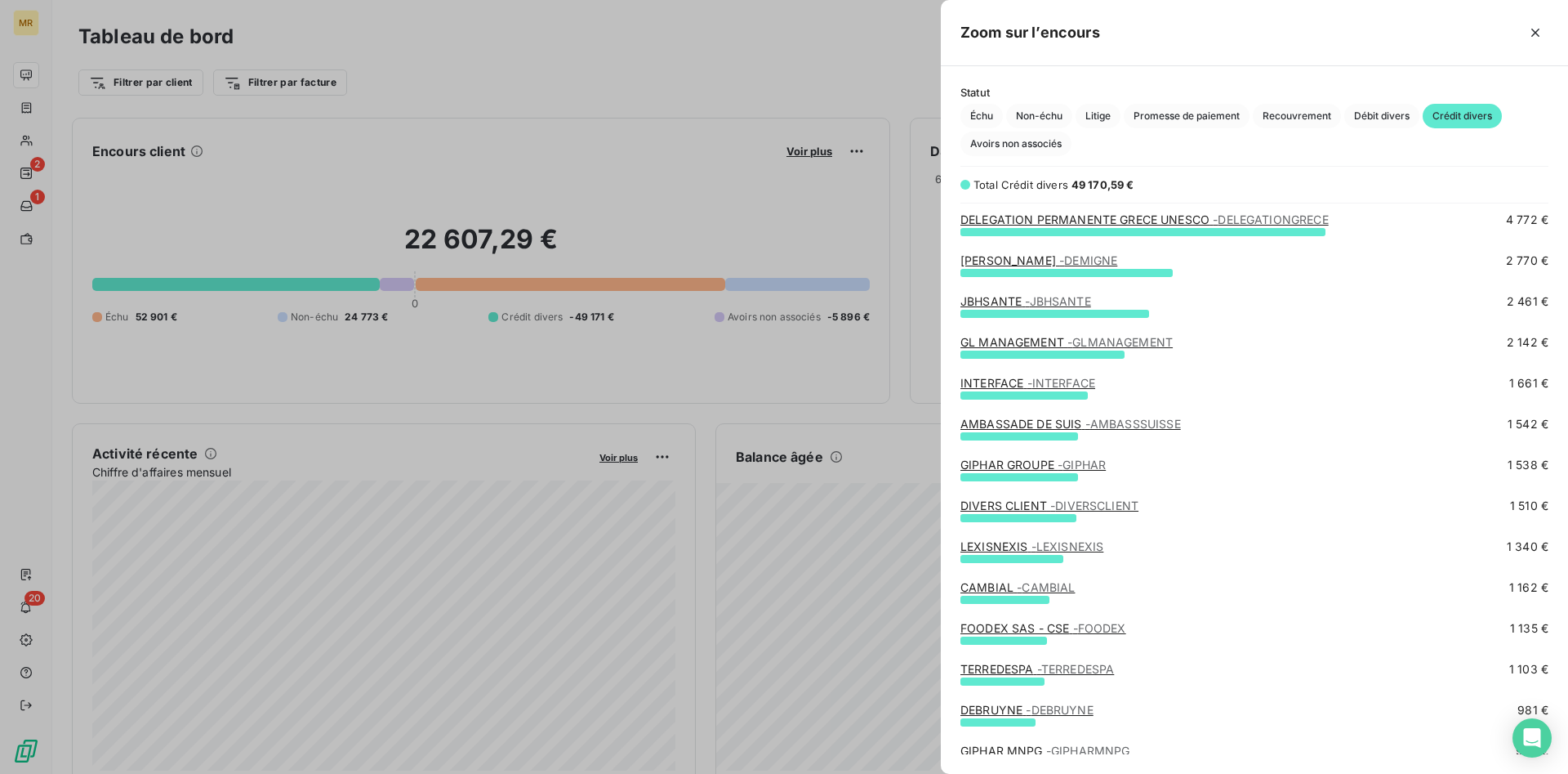
scroll to position [0, 0]
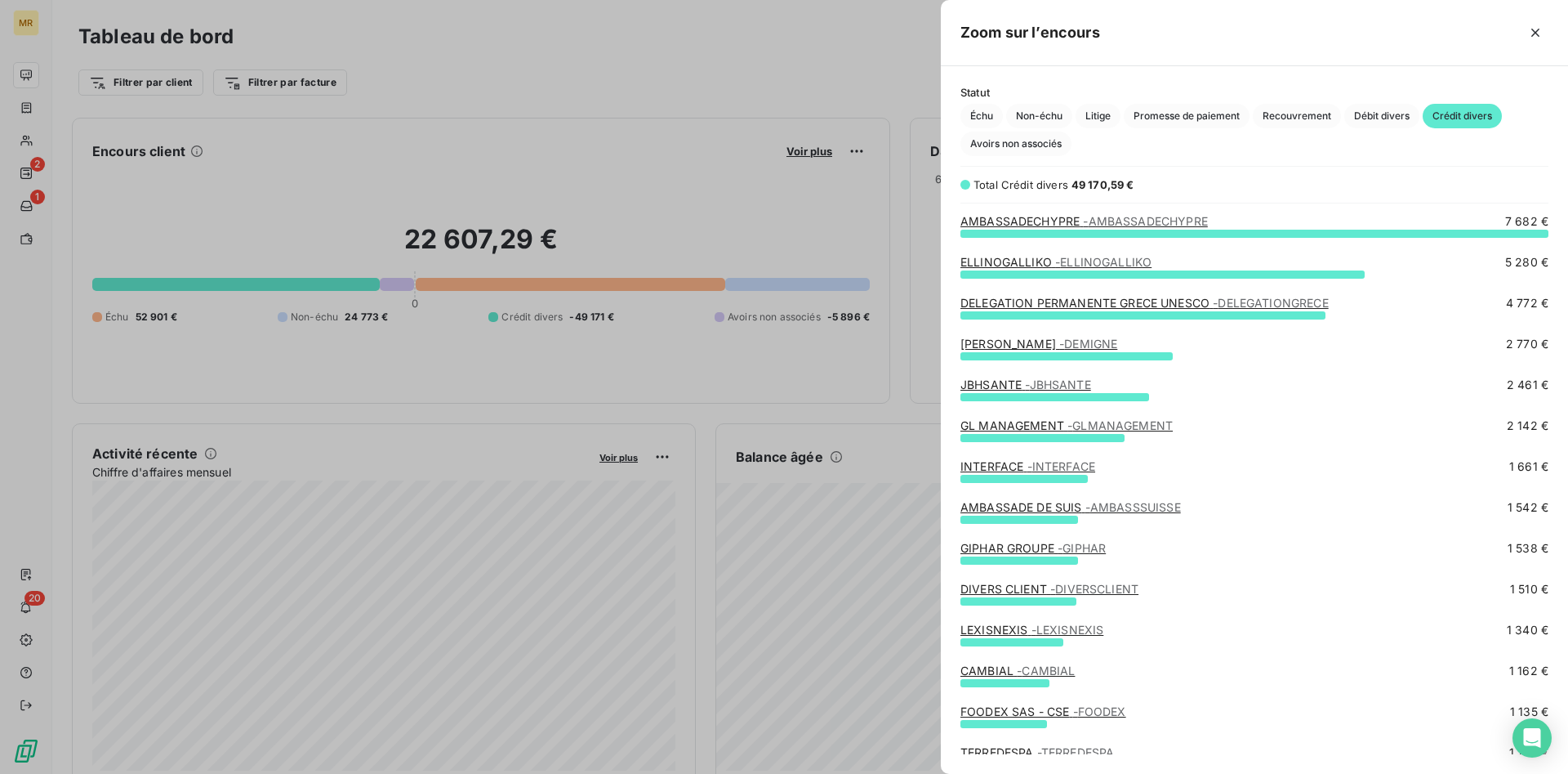
click at [31, 196] on div at bounding box center [784, 387] width 1568 height 774
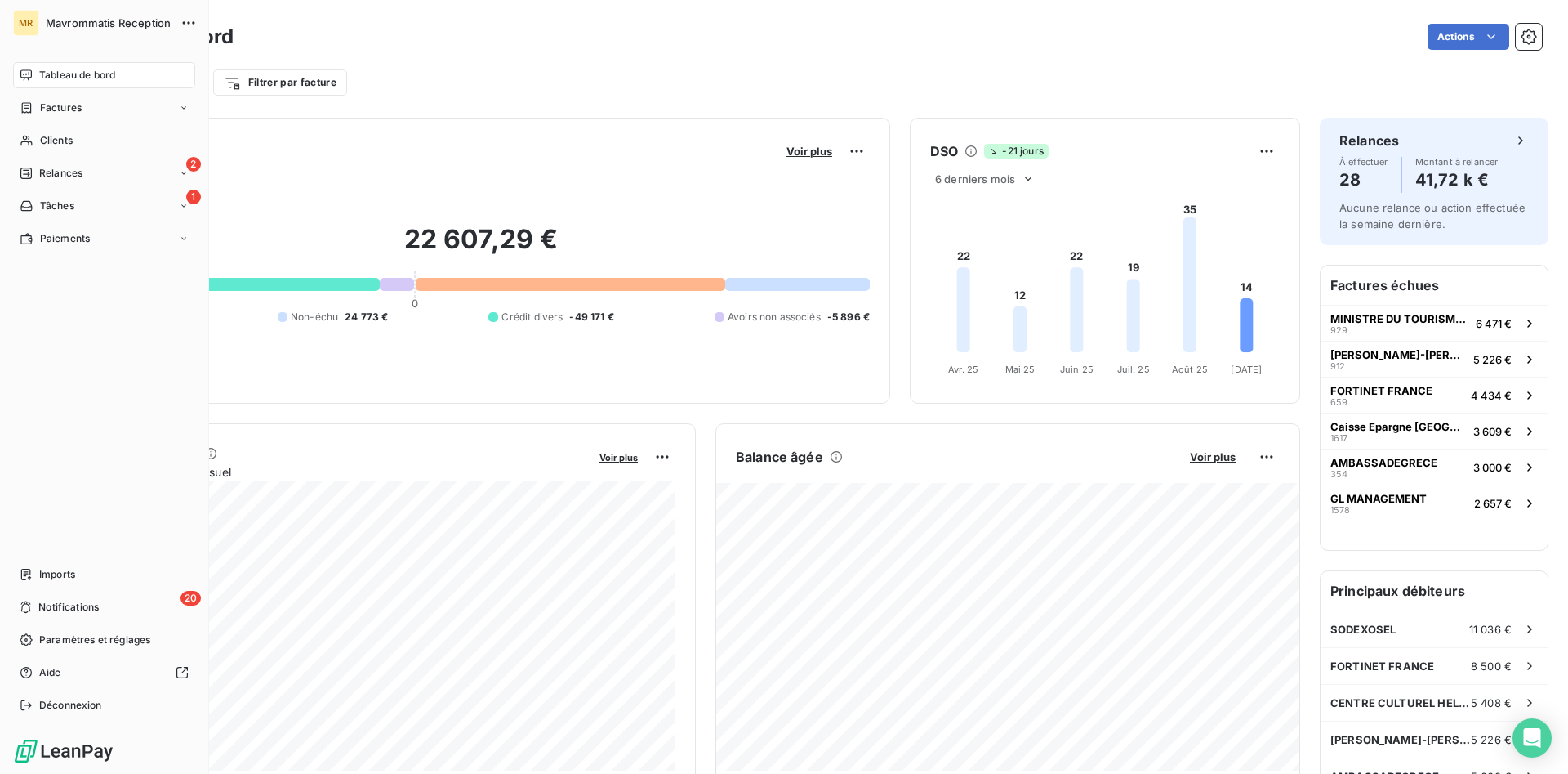
drag, startPoint x: 71, startPoint y: 74, endPoint x: 100, endPoint y: 66, distance: 30.1
click at [76, 73] on span "Tableau de bord" at bounding box center [76, 75] width 76 height 15
click at [76, 232] on span "Paiements" at bounding box center [65, 238] width 50 height 15
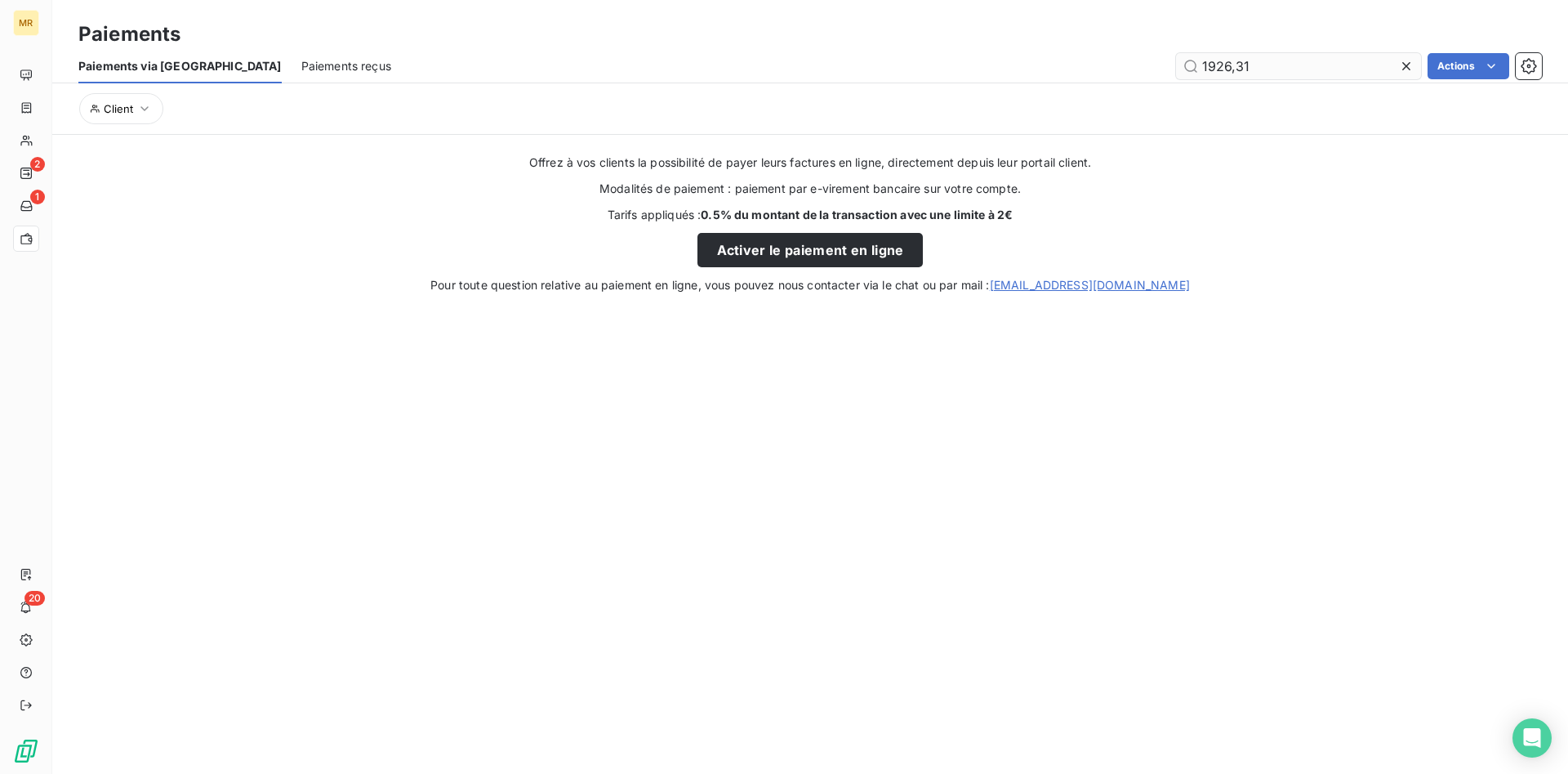
type input "1926,31"
click at [301, 61] on span "Paiements reçus" at bounding box center [346, 66] width 90 height 17
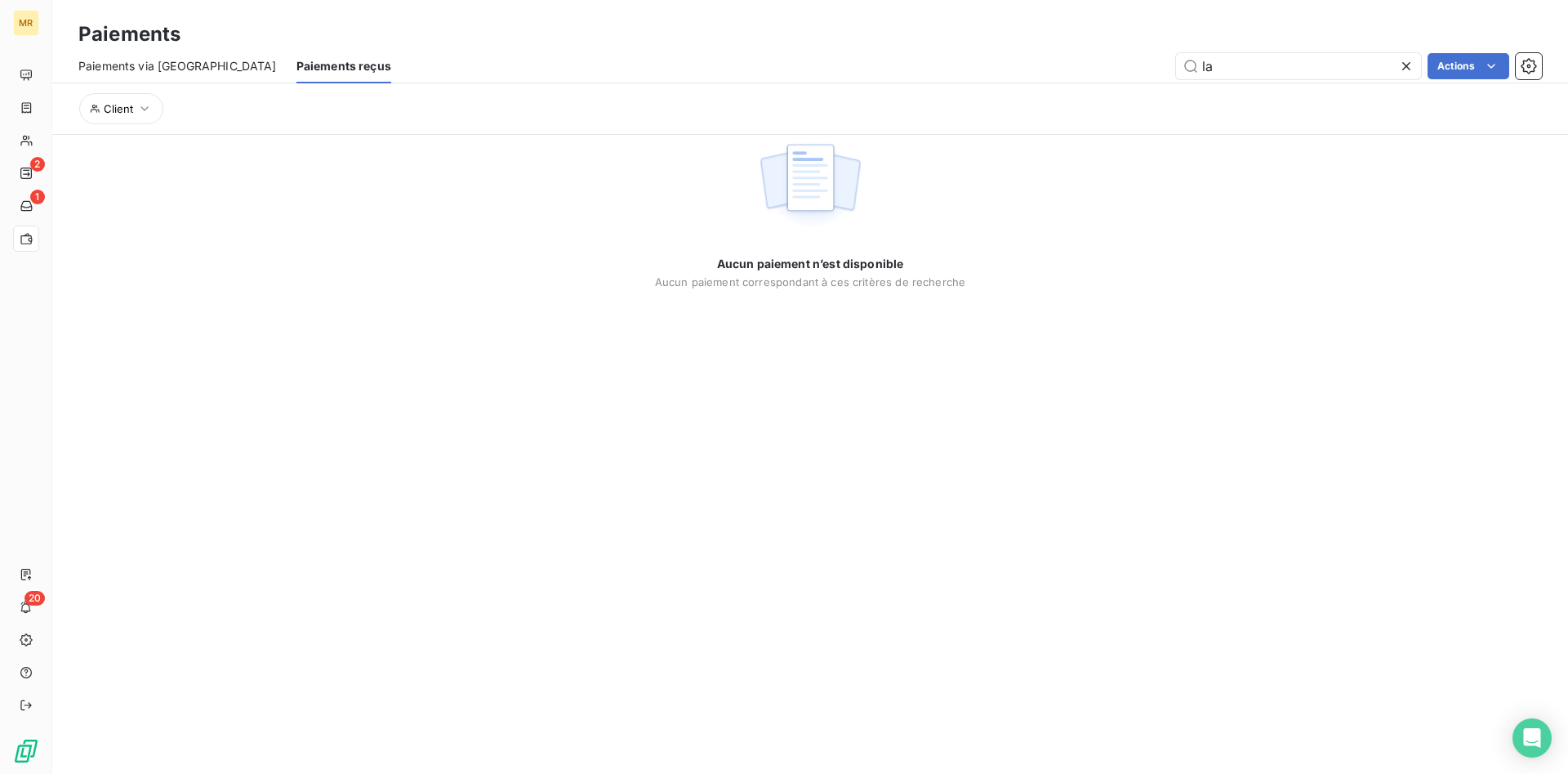
type input "l"
type input "c"
type input "1626,31"
click at [954, 71] on div "1626,31 Actions" at bounding box center [976, 66] width 1131 height 26
